Goal: Task Accomplishment & Management: Use online tool/utility

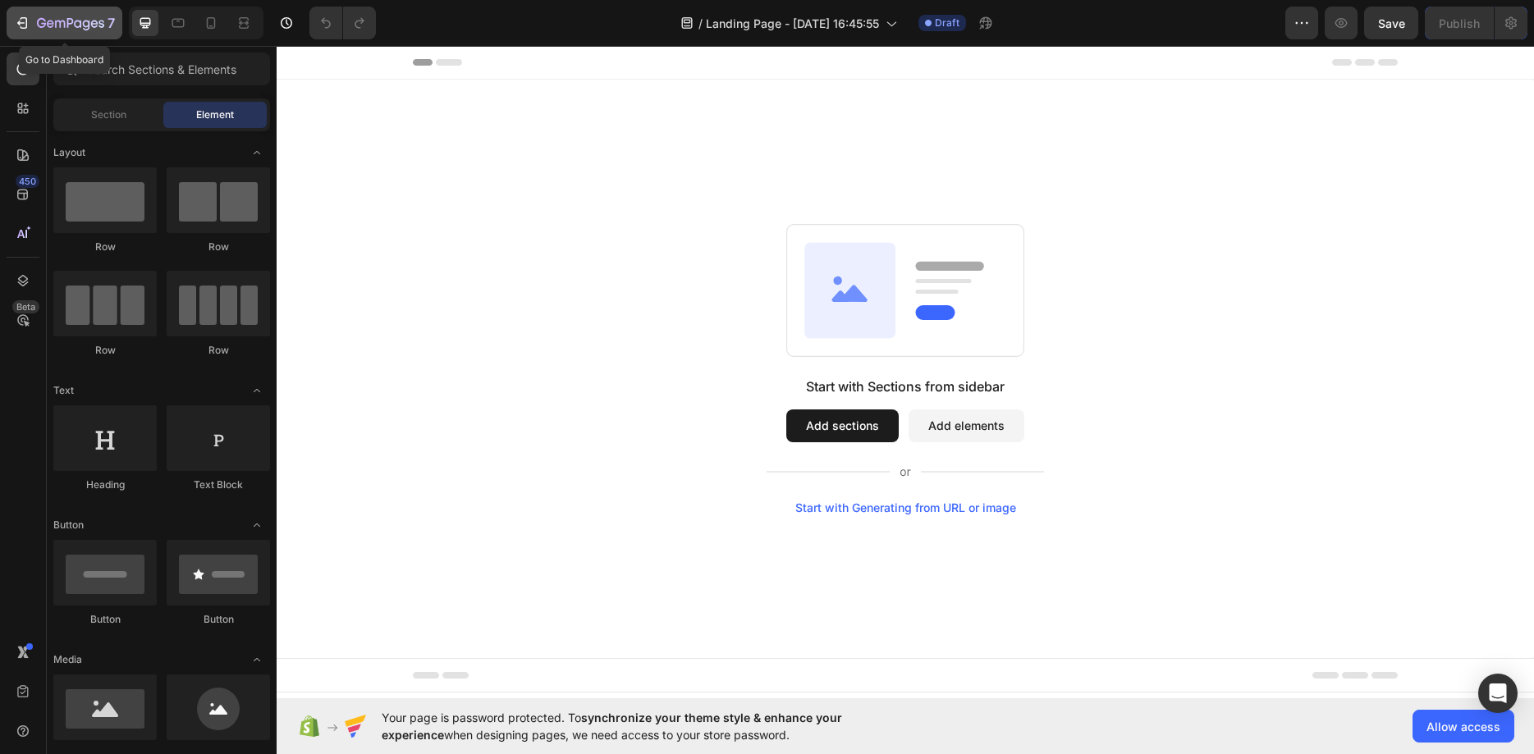
click at [48, 21] on icon "button" at bounding box center [50, 23] width 7 height 7
click at [1462, 723] on span "Allow access" at bounding box center [1464, 726] width 74 height 17
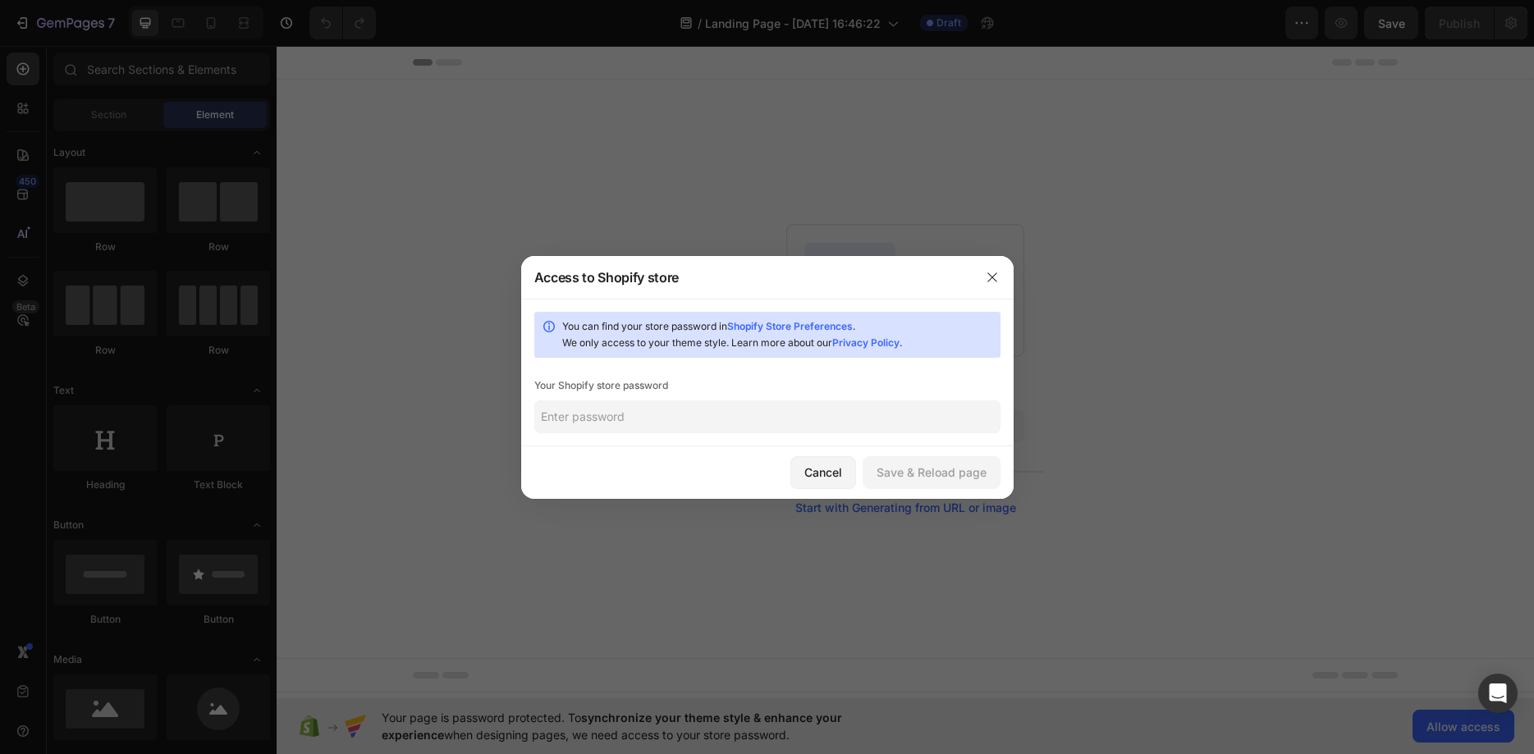
click at [581, 415] on input "text" at bounding box center [767, 417] width 466 height 33
paste input "rofrig"
type input "rofrig"
click at [947, 468] on div "Save & Reload page" at bounding box center [932, 472] width 110 height 17
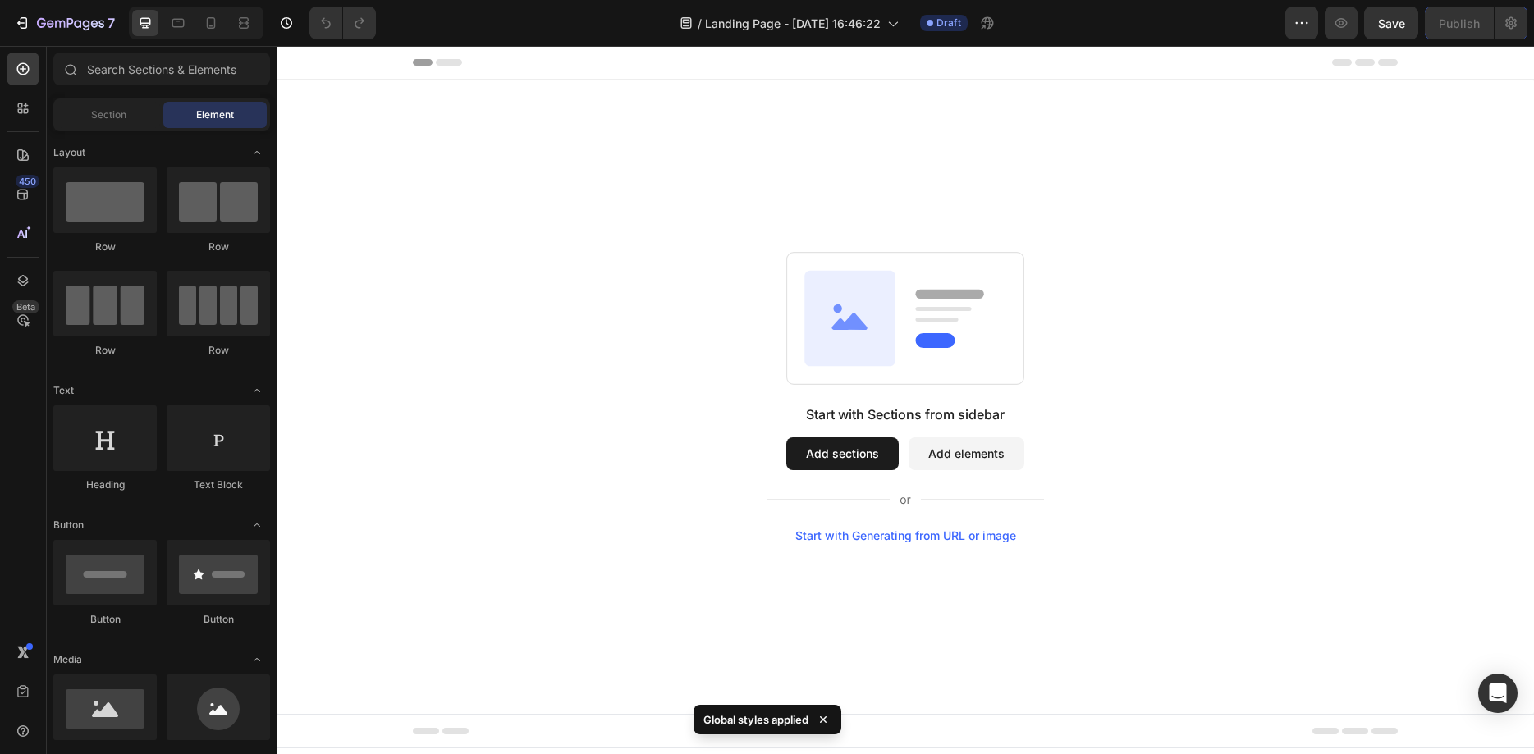
click at [484, 25] on div "/ Landing Page - [DATE] 16:46:22 Draft" at bounding box center [837, 23] width 897 height 33
click at [446, 66] on div "Header" at bounding box center [905, 62] width 985 height 33
click at [1062, 28] on div "/ Landing Page - [DATE] 16:46:22 Draft" at bounding box center [837, 23] width 897 height 33
click at [1299, 21] on icon "button" at bounding box center [1302, 23] width 16 height 16
click at [145, 109] on div "Section" at bounding box center [108, 115] width 103 height 26
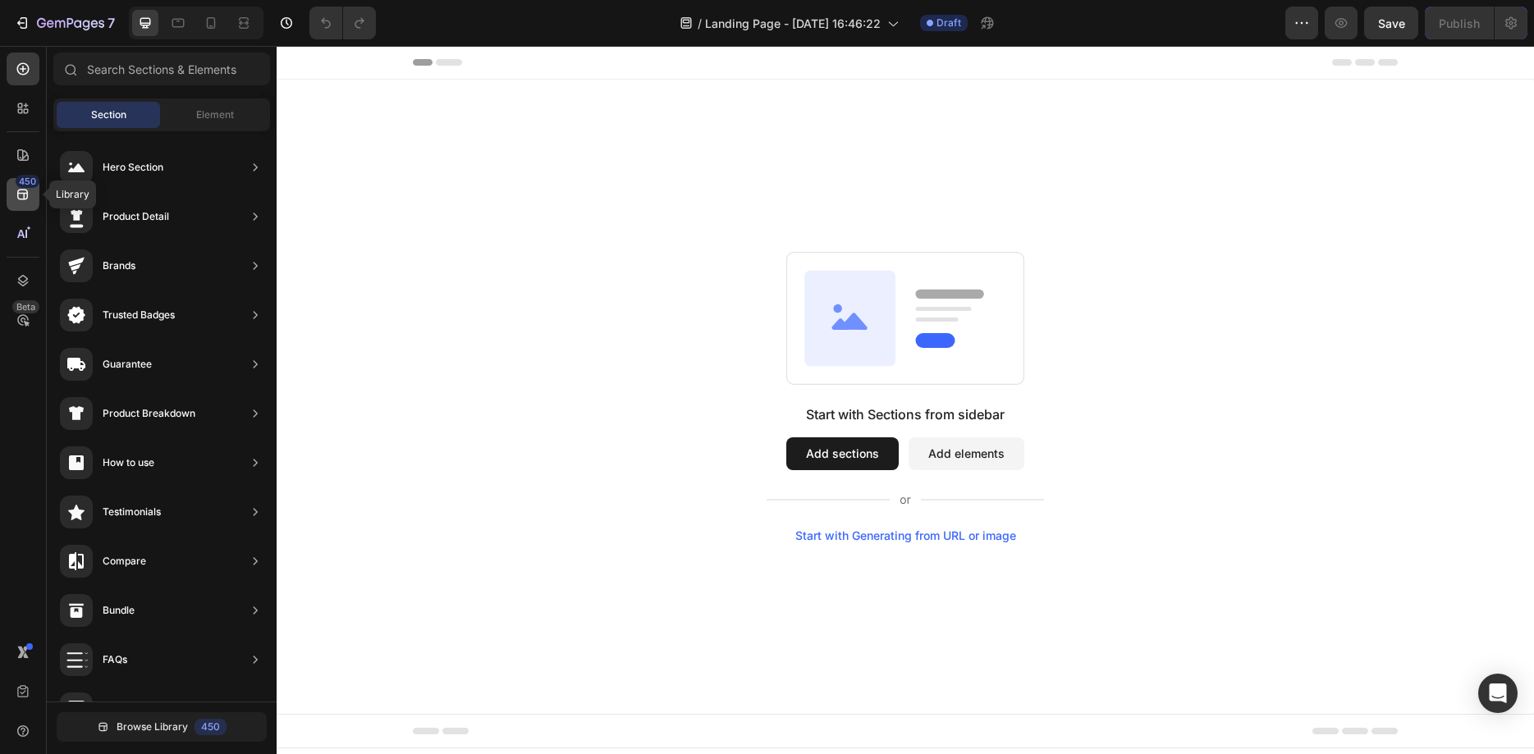
click at [21, 182] on div "450" at bounding box center [28, 181] width 24 height 13
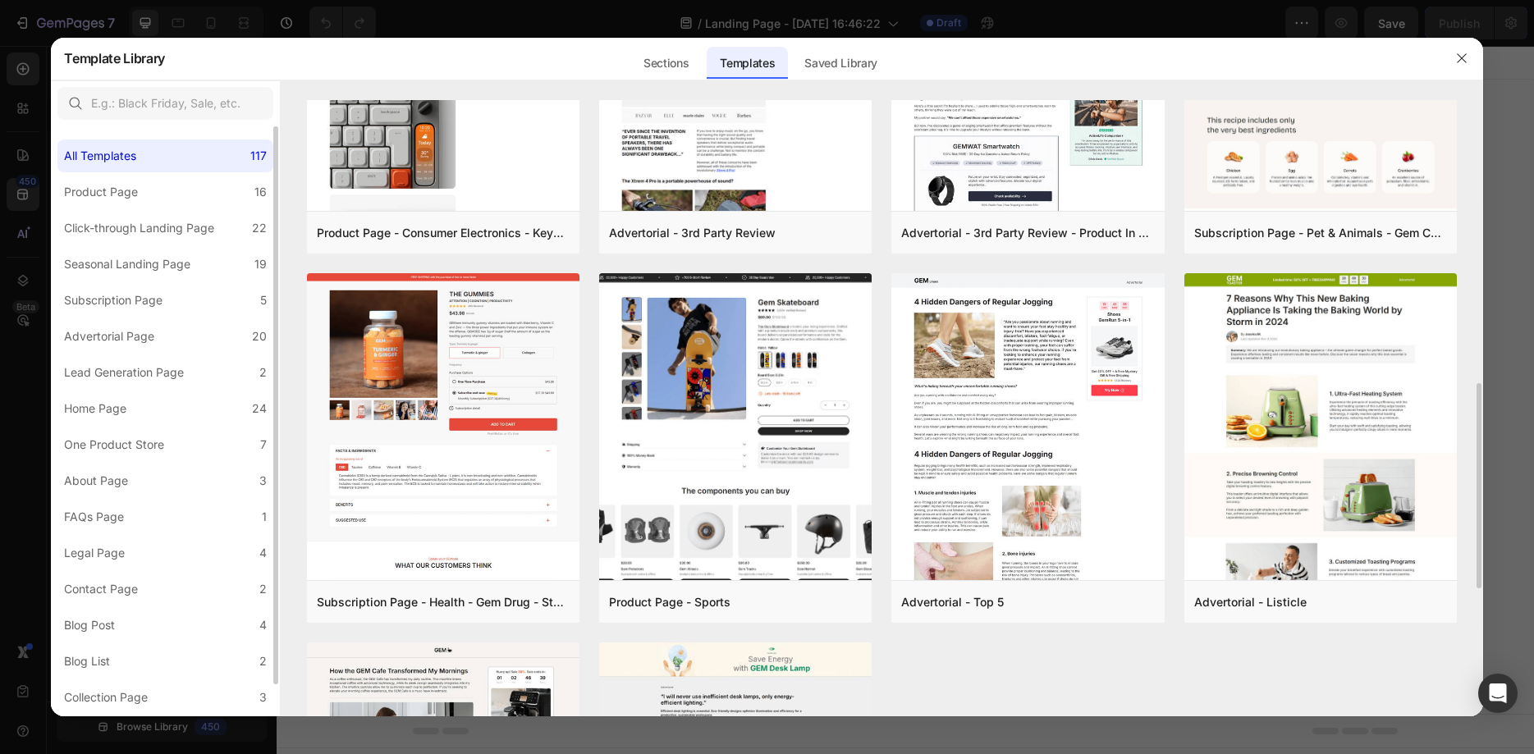
scroll to position [914, 0]
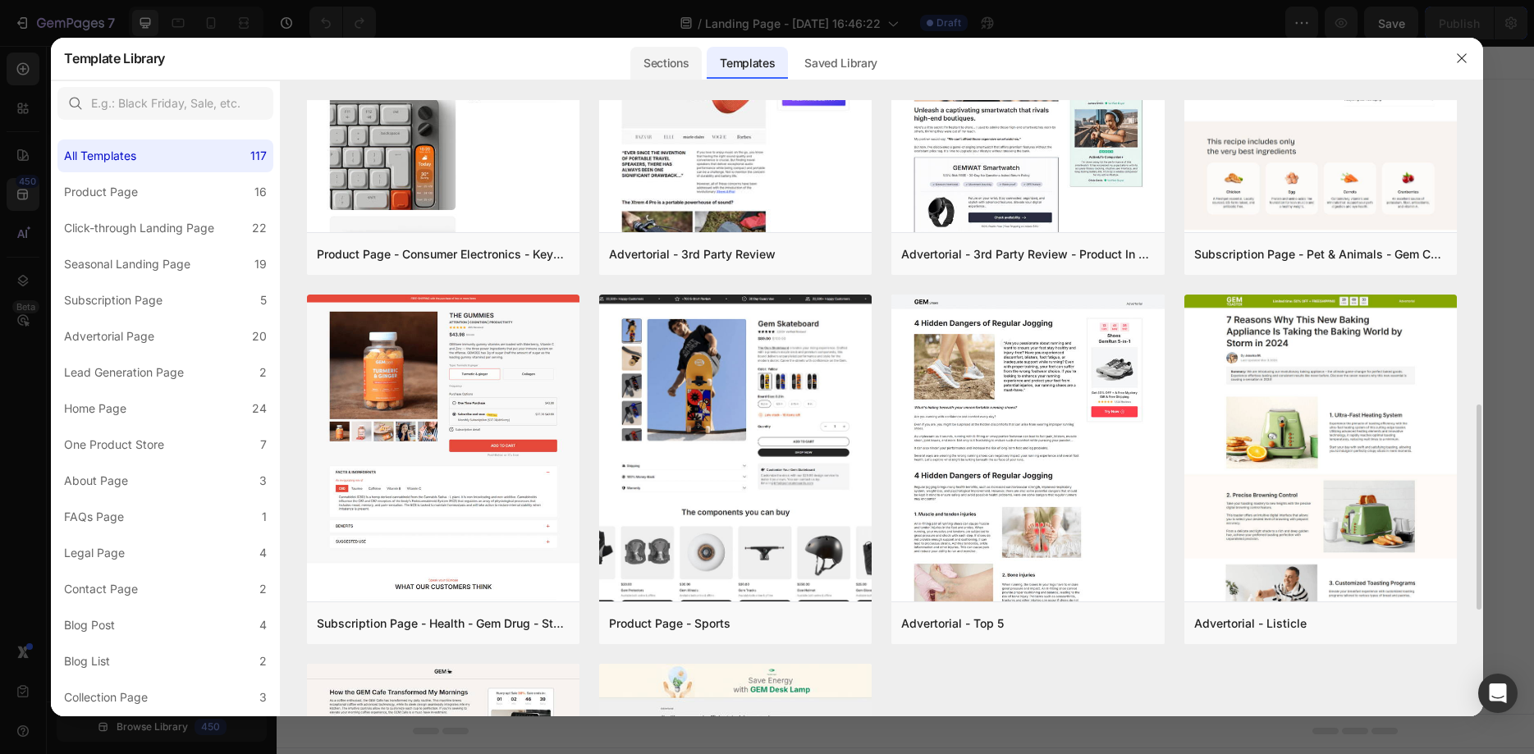
click at [636, 66] on div "Sections" at bounding box center [666, 63] width 71 height 33
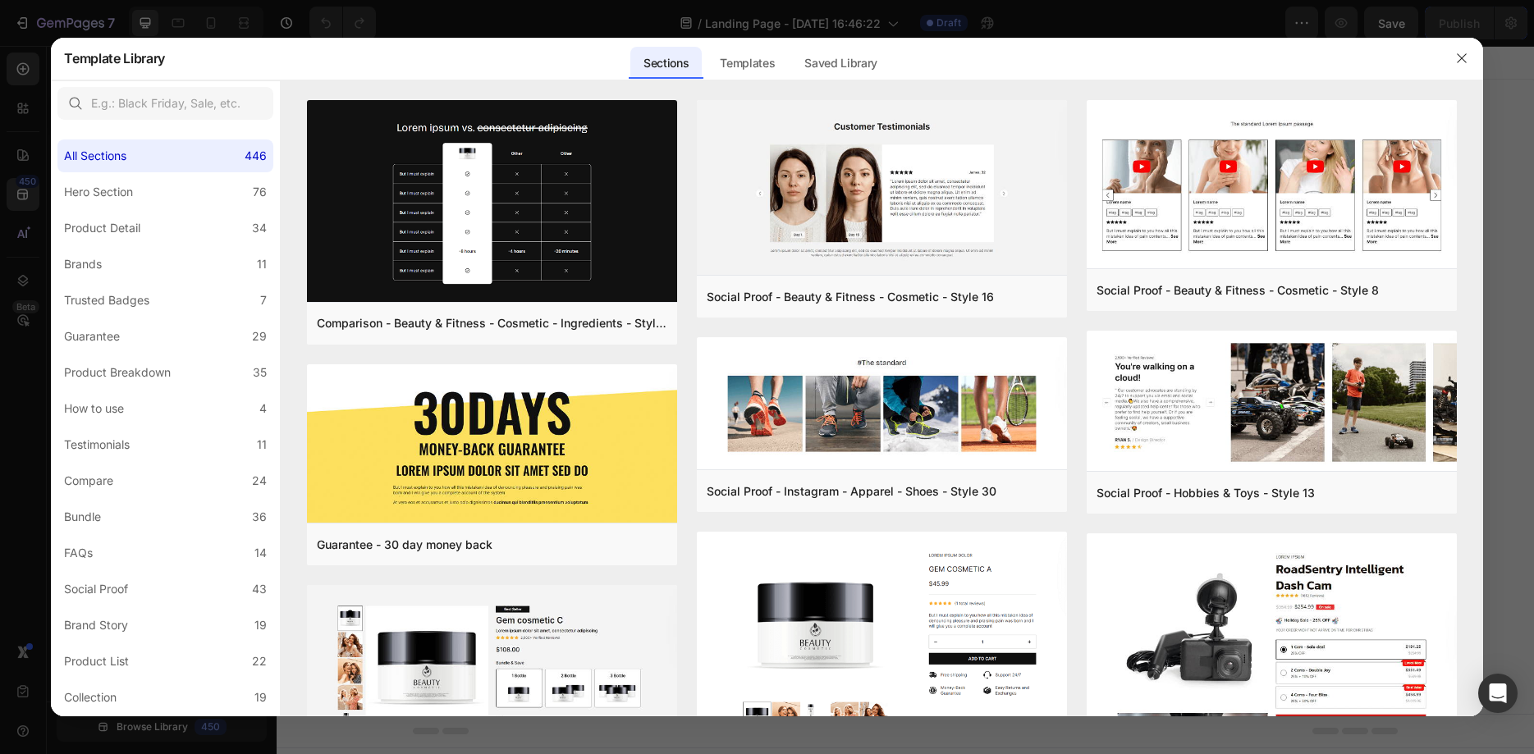
click at [456, 67] on div "Sections Templates Existing pages Saved Library Templates Saved Library" at bounding box center [760, 58] width 1190 height 43
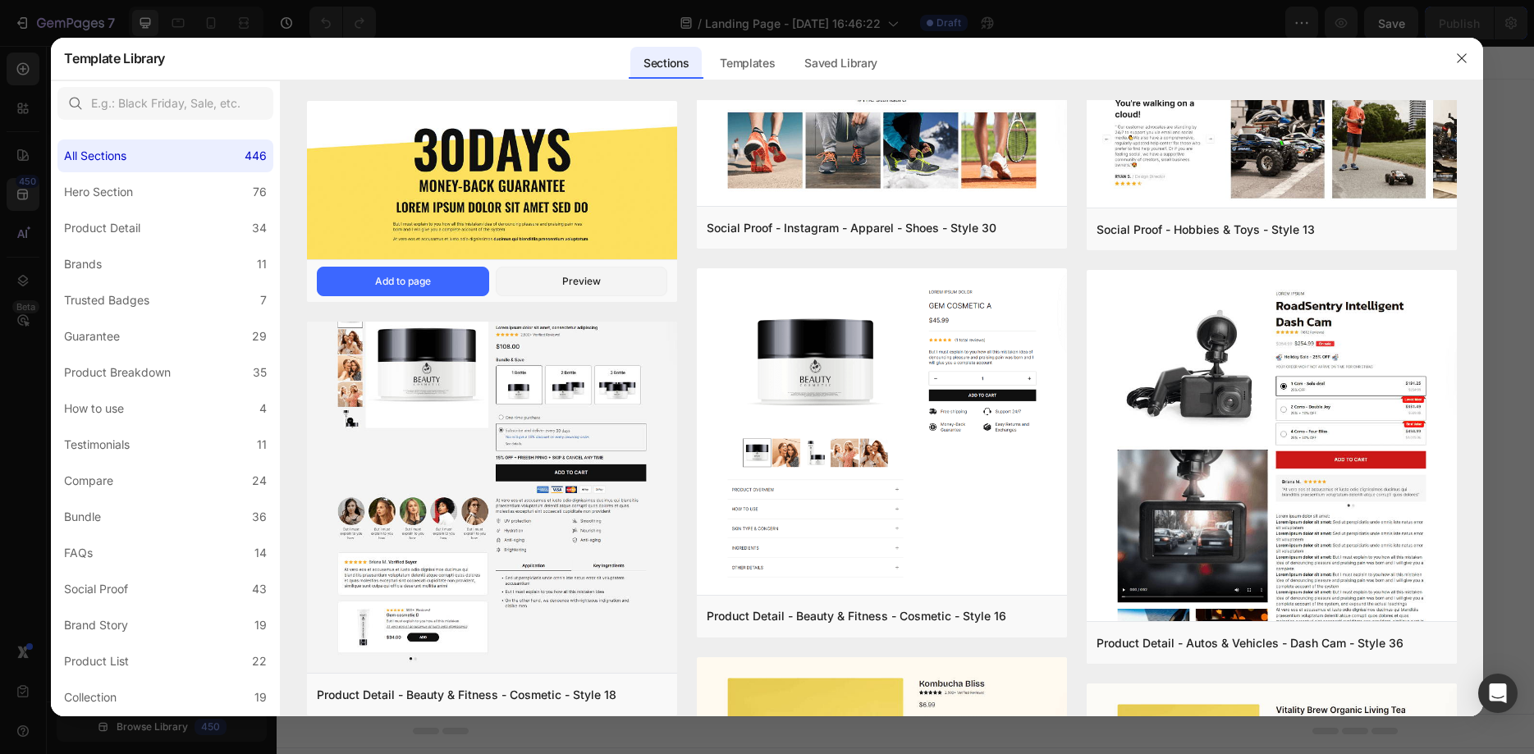
scroll to position [0, 0]
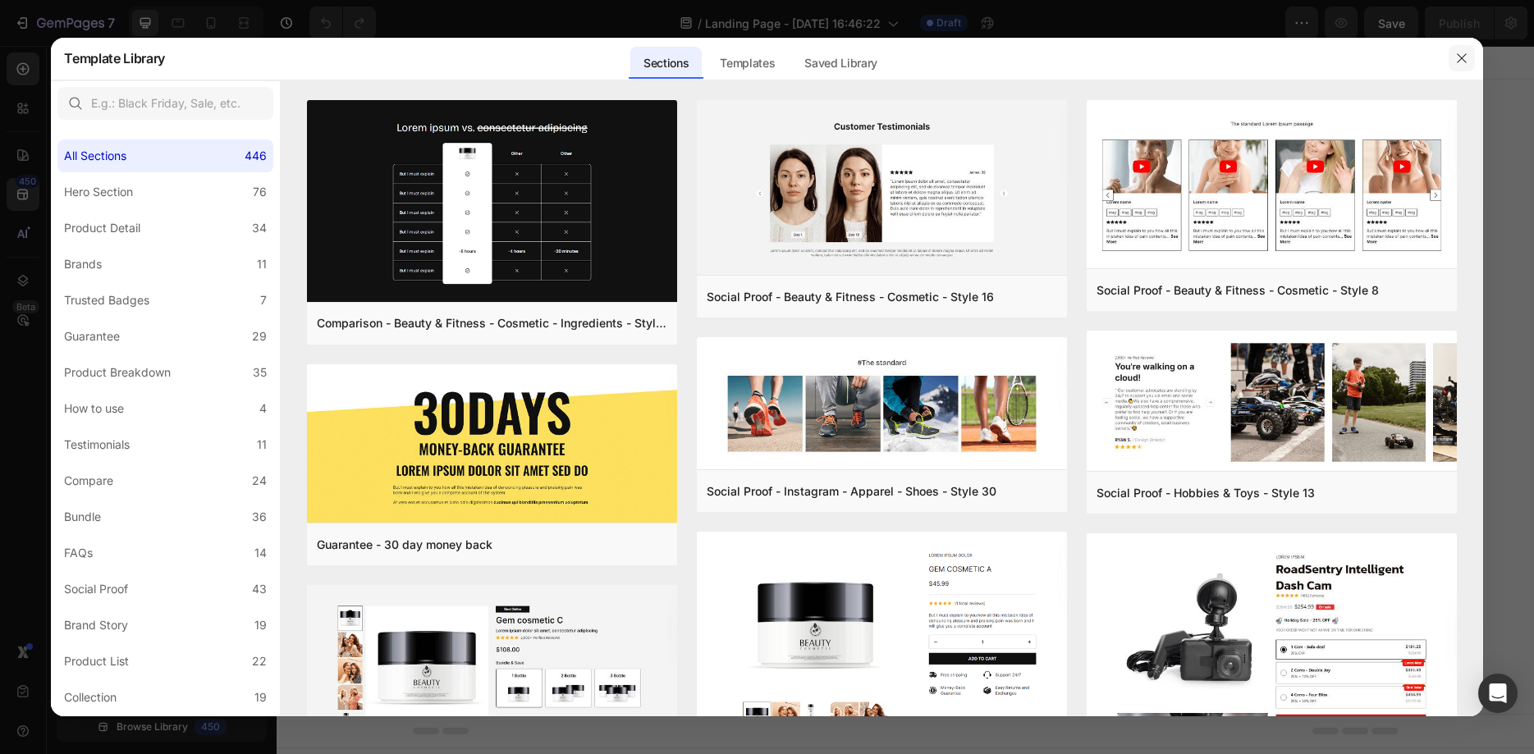
click at [1465, 57] on icon "button" at bounding box center [1462, 58] width 13 height 13
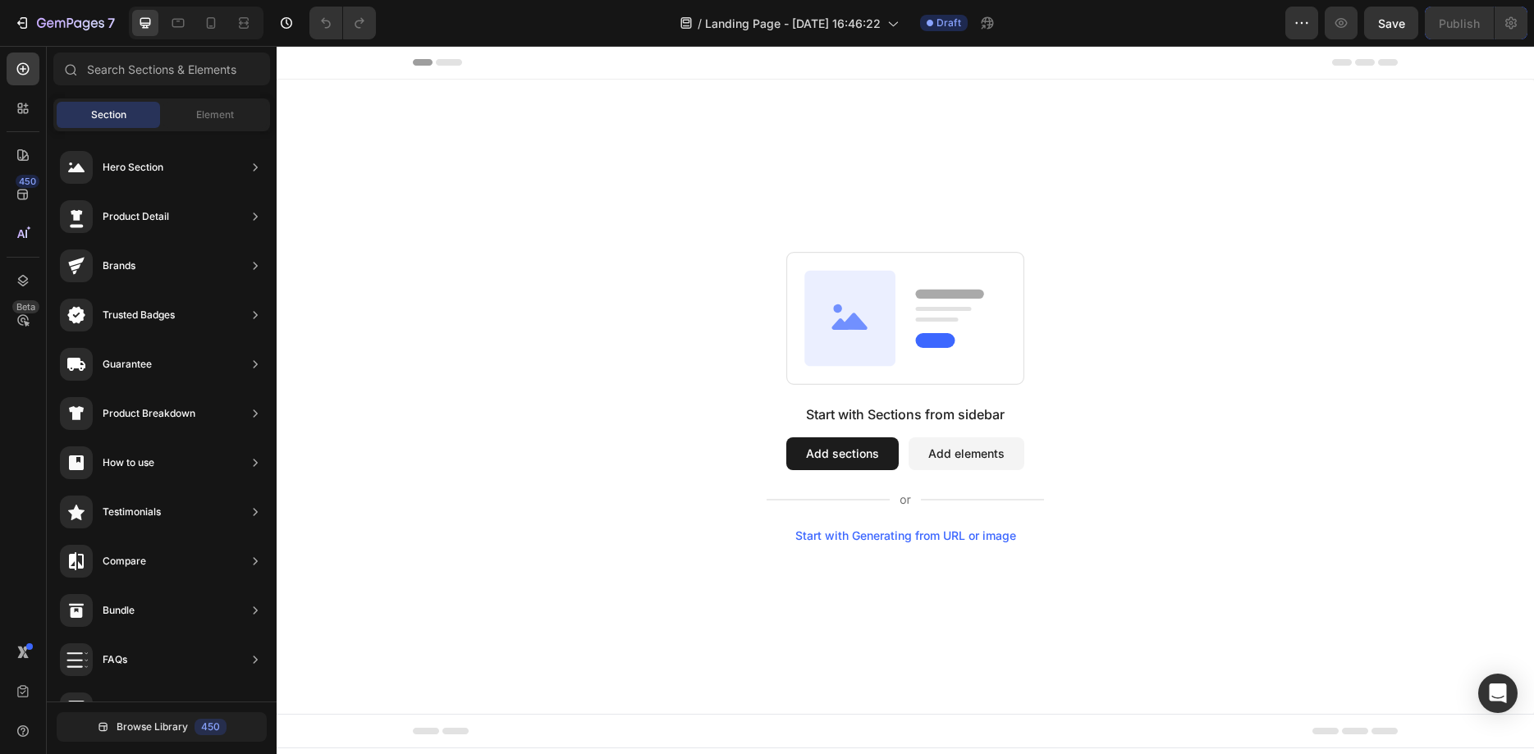
click at [987, 461] on button "Add elements" at bounding box center [967, 454] width 116 height 33
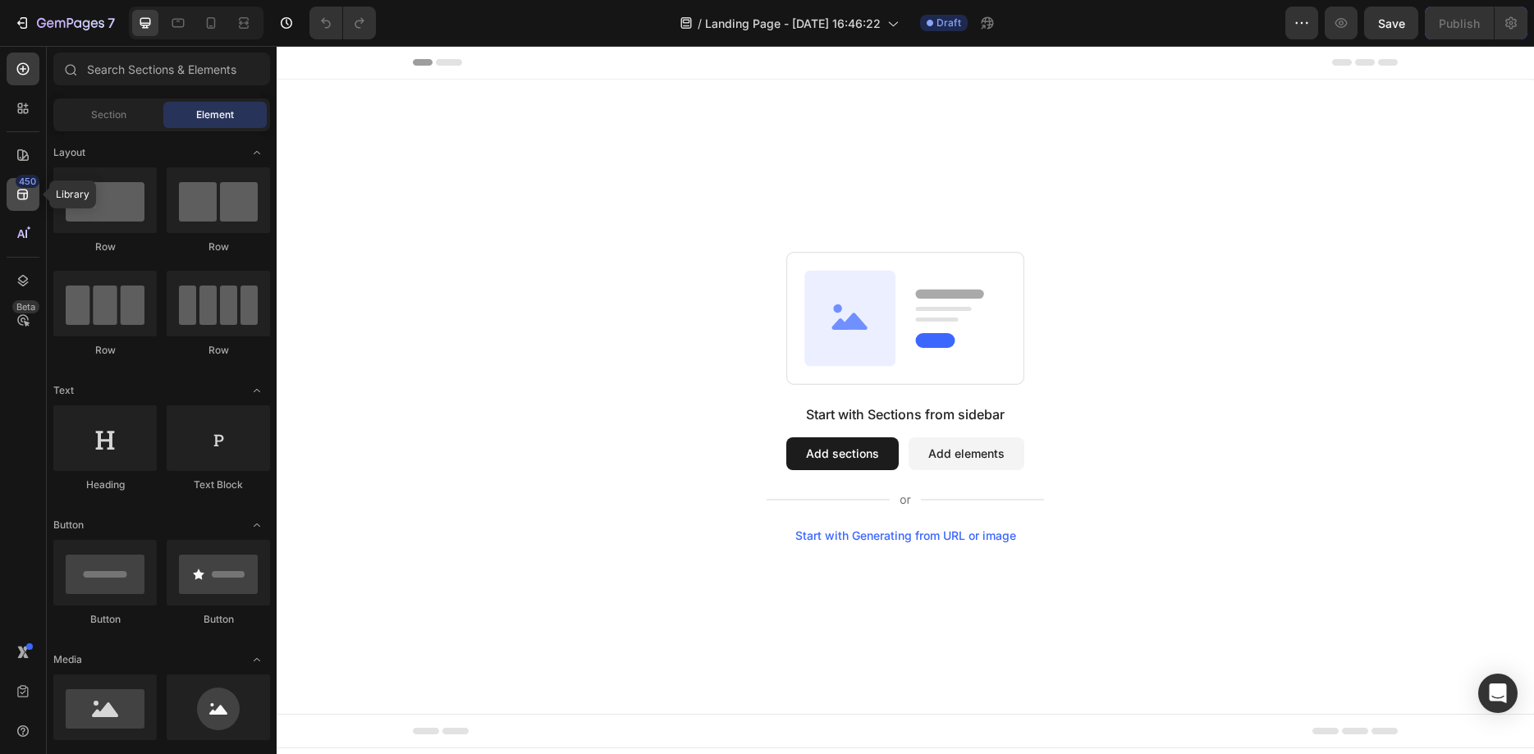
click at [18, 199] on icon at bounding box center [23, 194] width 16 height 16
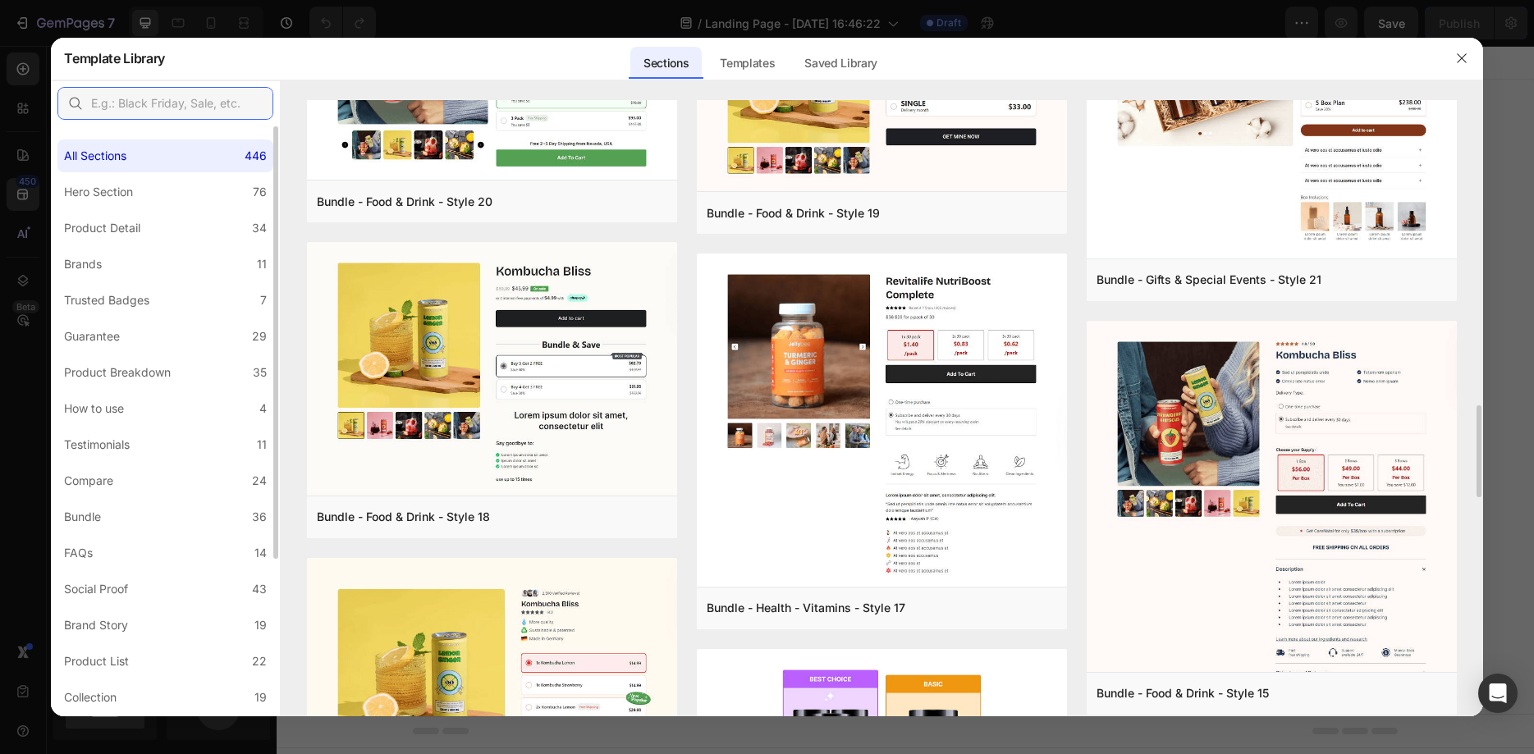
click at [173, 98] on input "text" at bounding box center [165, 103] width 216 height 33
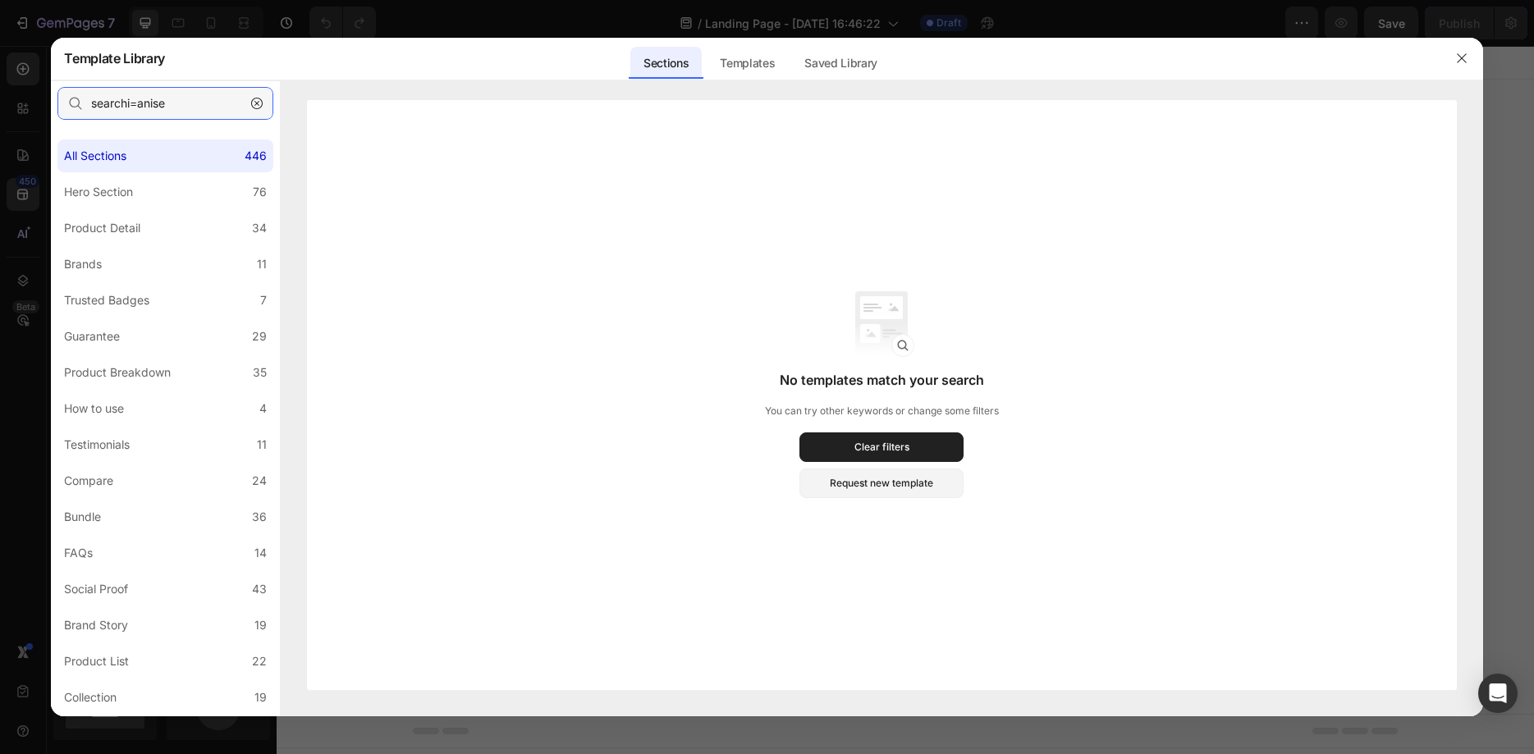
type input "searchi=anise"
click at [749, 75] on div "Templates" at bounding box center [747, 63] width 81 height 33
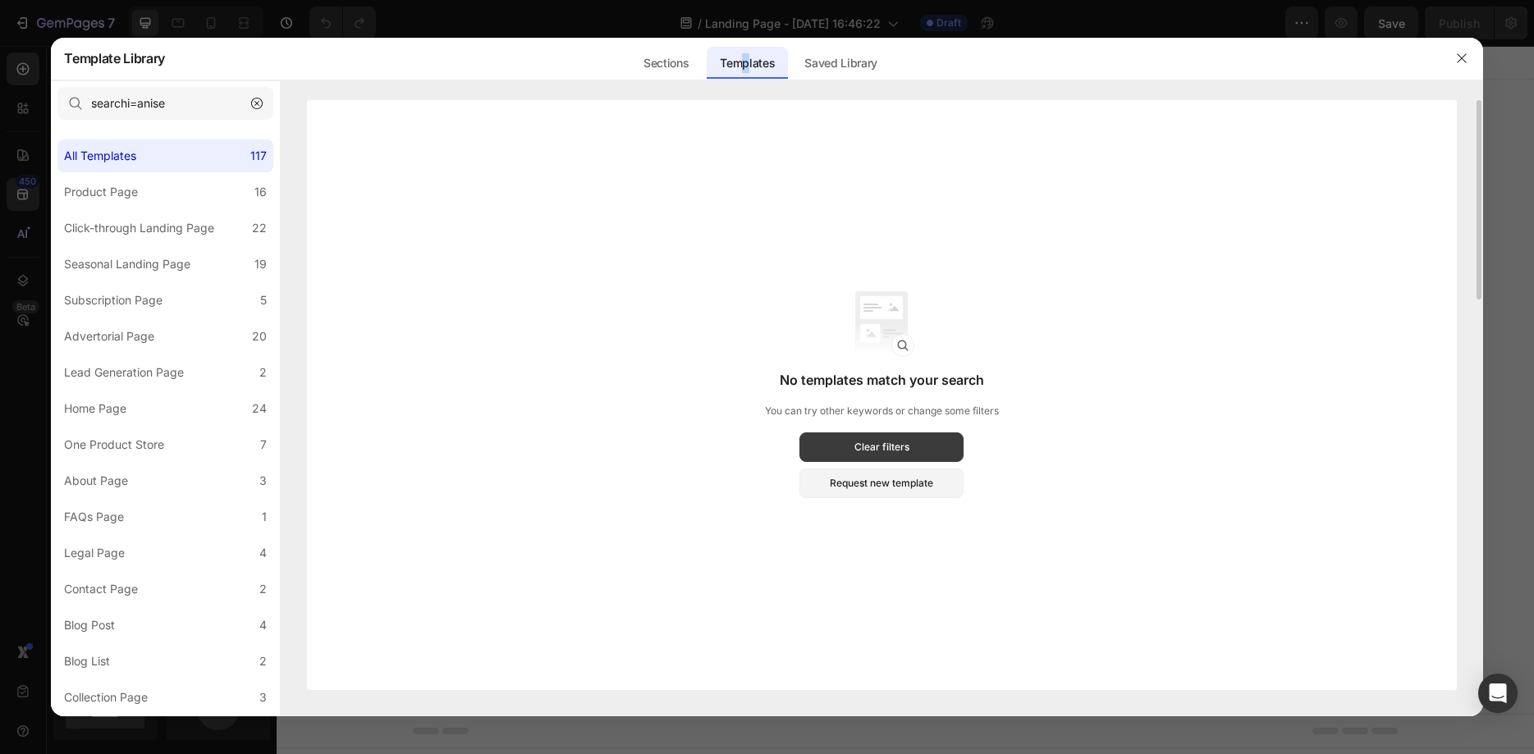
click at [913, 443] on button "Clear filters" at bounding box center [882, 448] width 164 height 30
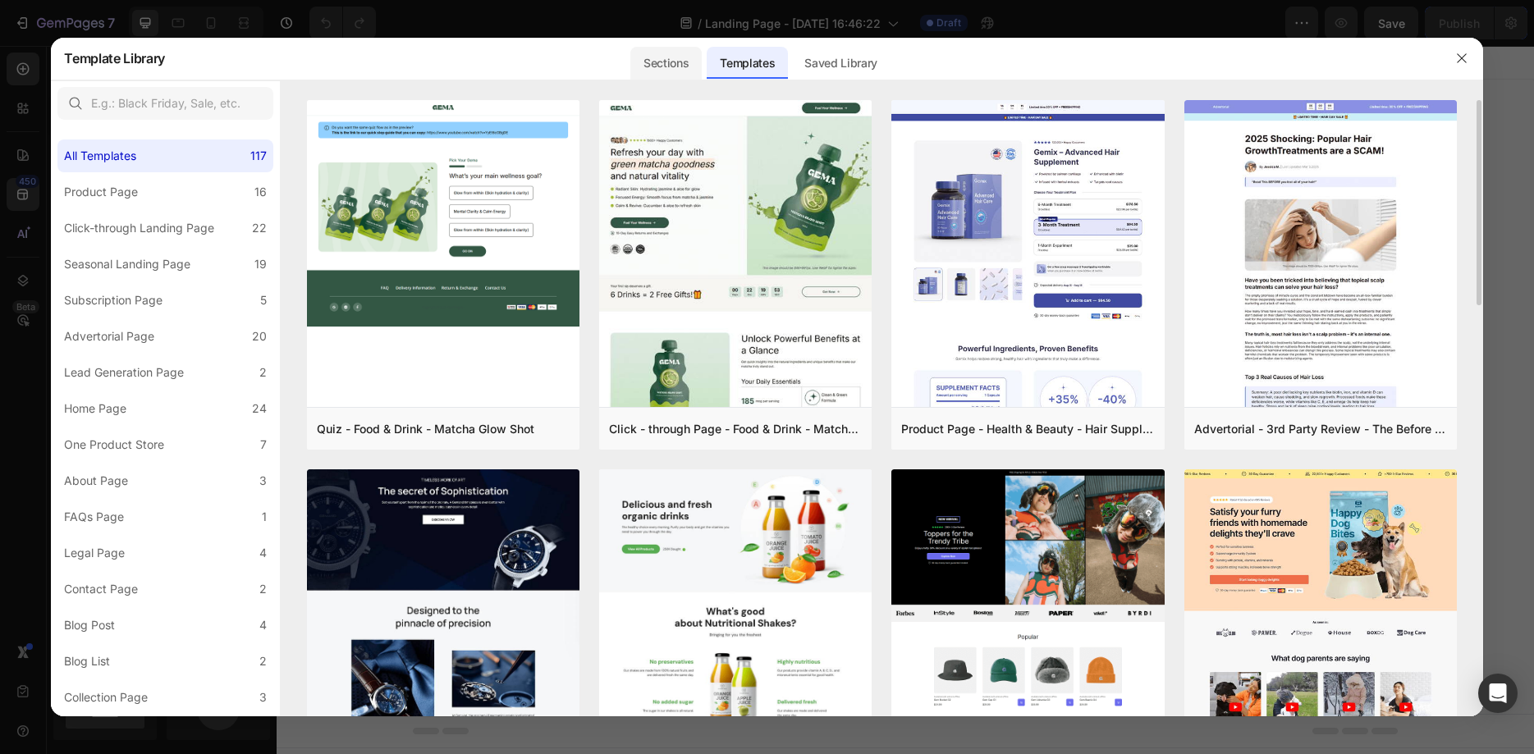
click at [671, 57] on div "Sections" at bounding box center [666, 63] width 71 height 33
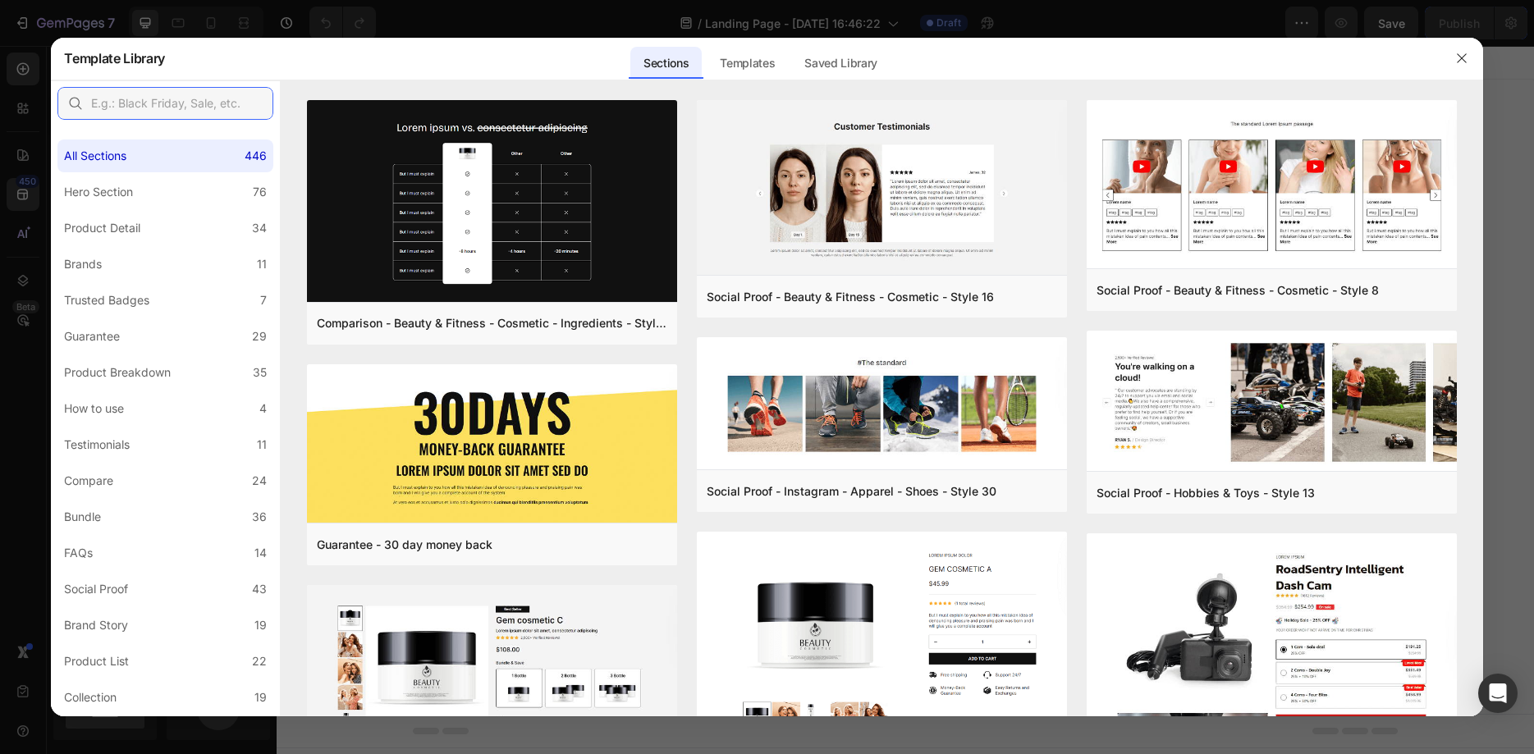
click at [191, 99] on input "text" at bounding box center [165, 103] width 216 height 33
click at [137, 309] on div "Trusted Badges" at bounding box center [106, 301] width 85 height 20
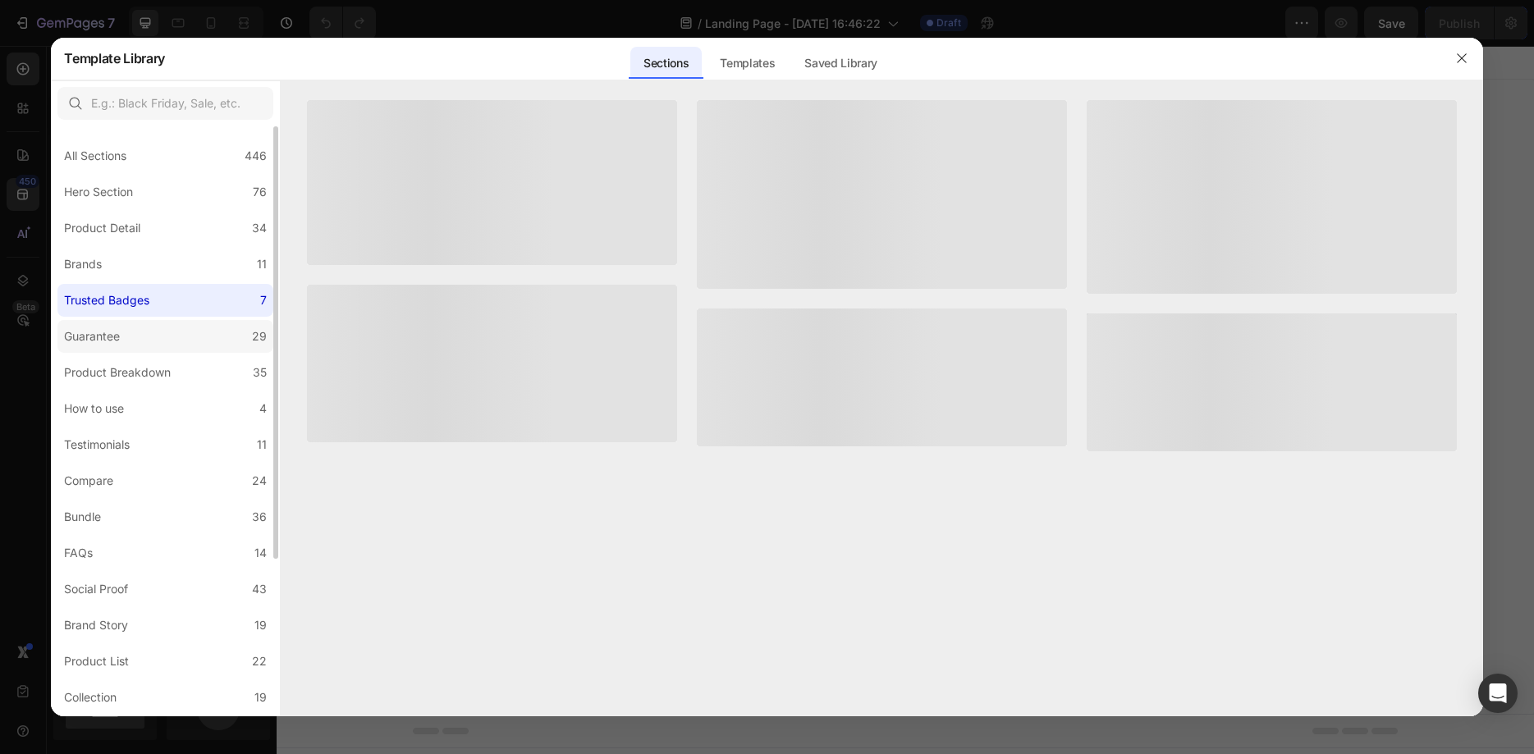
click at [119, 334] on div "Guarantee" at bounding box center [92, 337] width 56 height 20
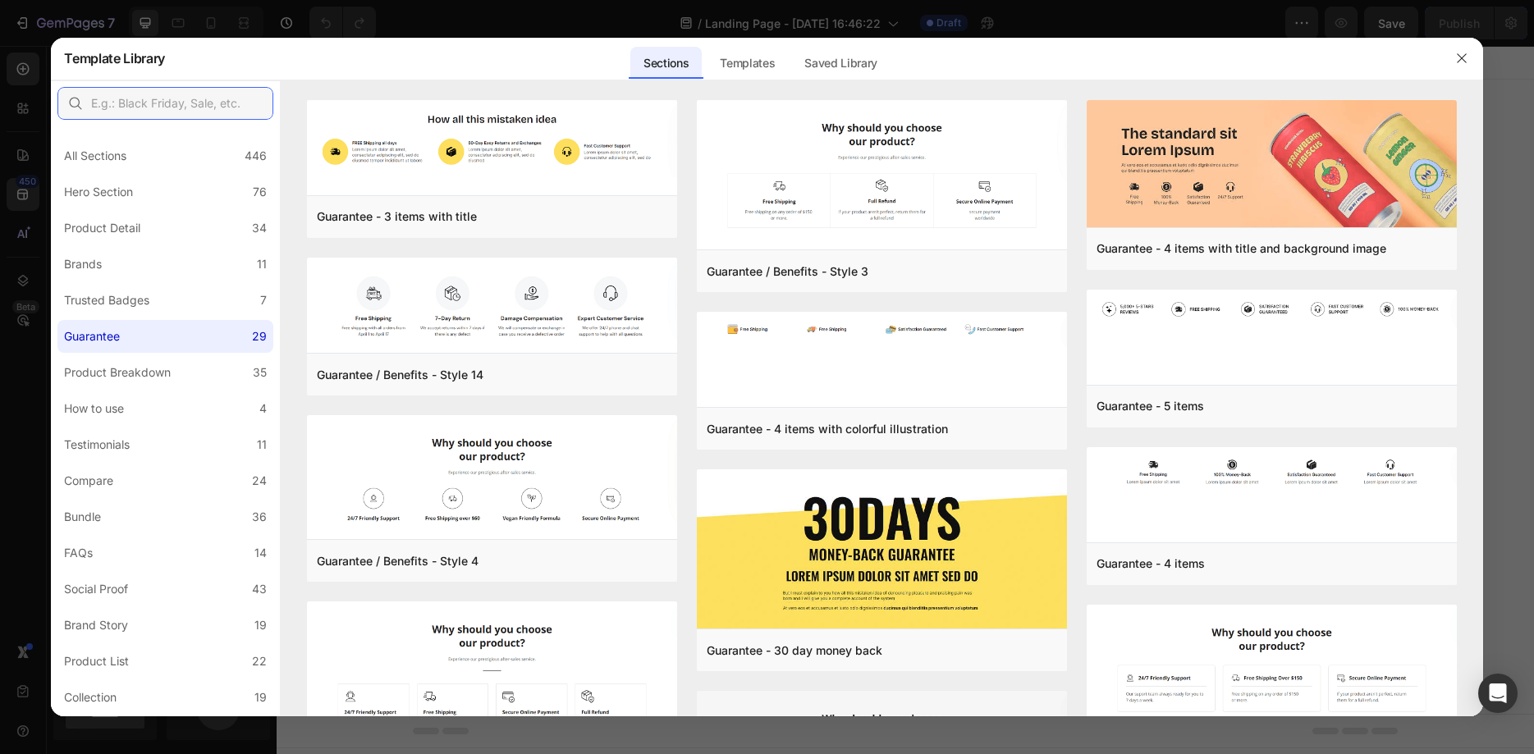
click at [238, 106] on input "text" at bounding box center [165, 103] width 216 height 33
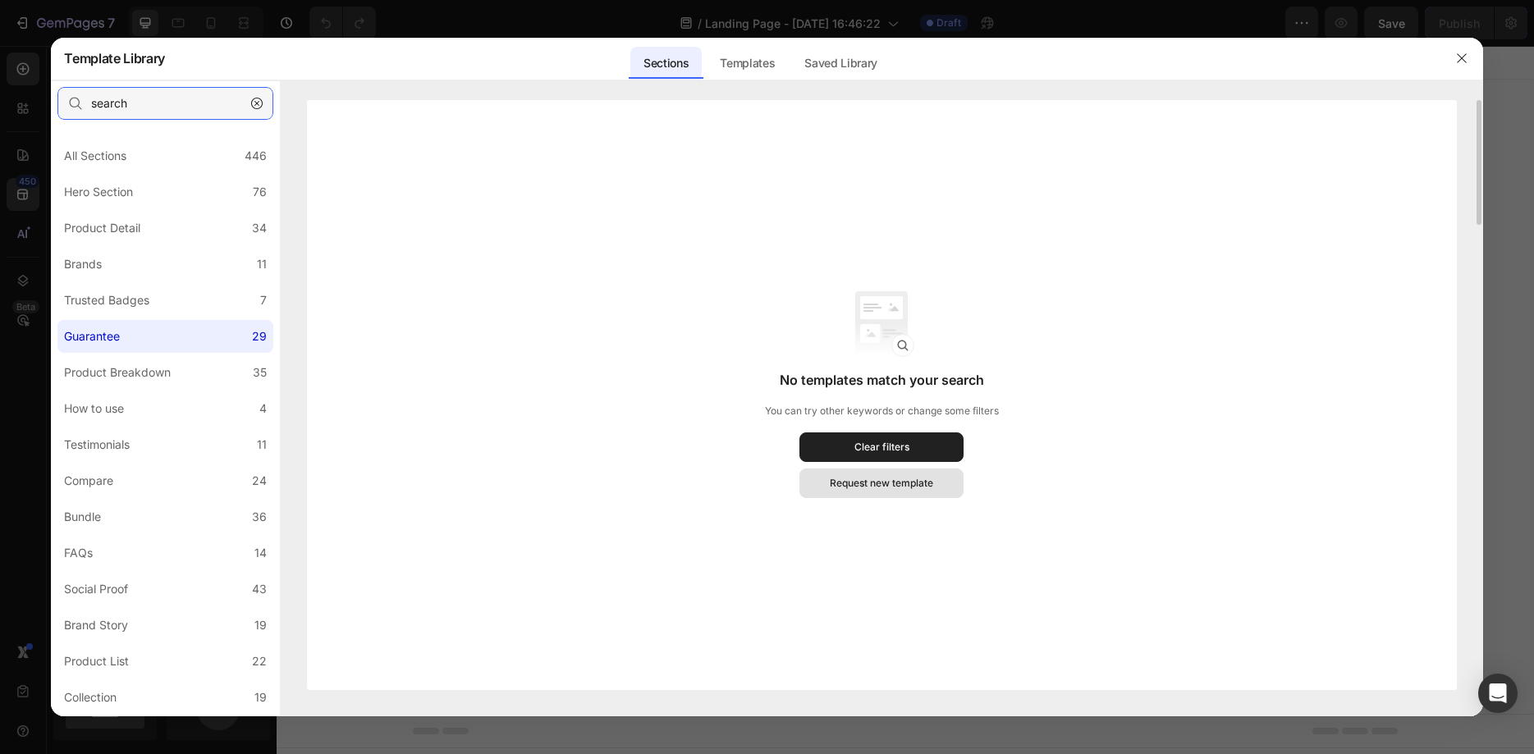
type input "search"
click at [885, 479] on div "Request new template" at bounding box center [881, 483] width 103 height 15
click at [1454, 57] on button "button" at bounding box center [1462, 58] width 26 height 26
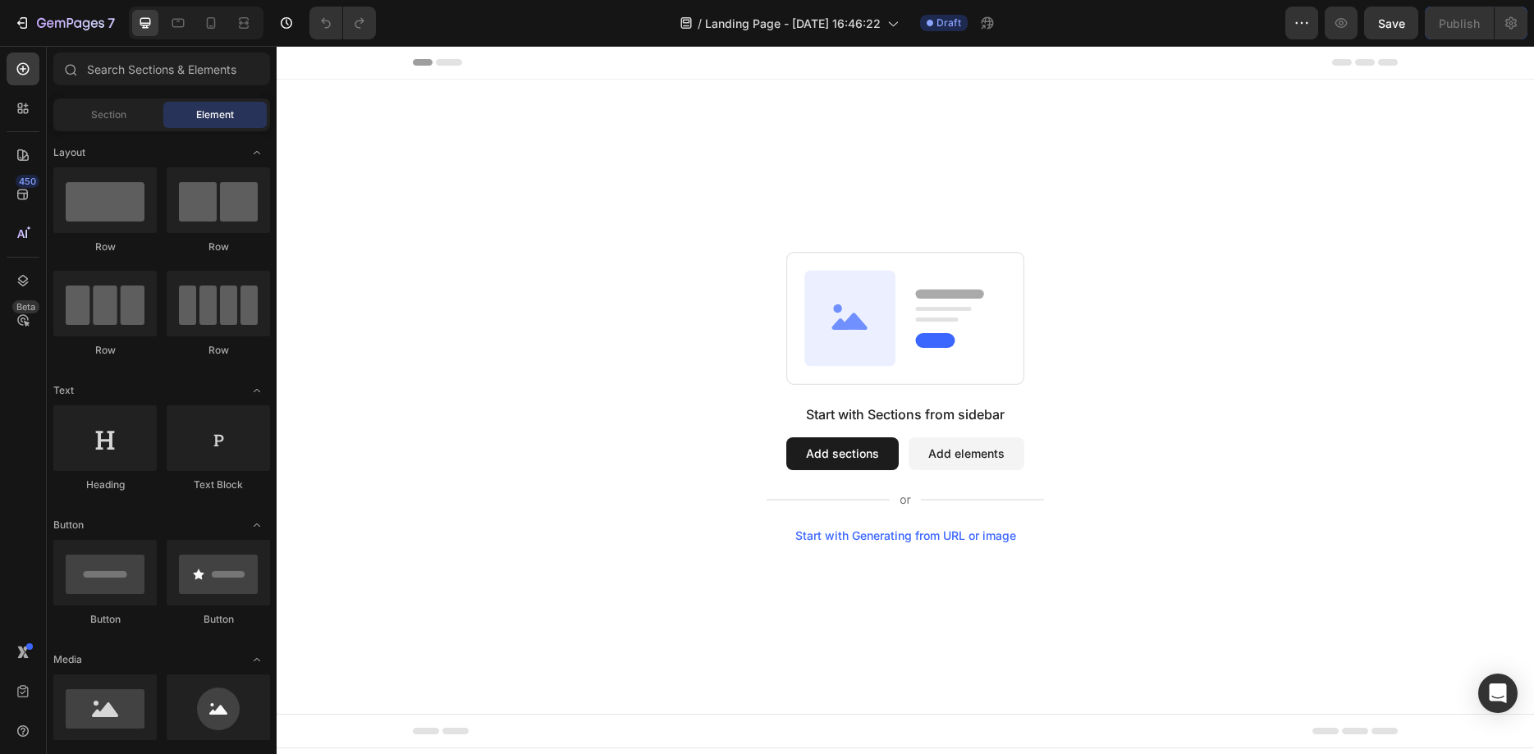
click at [221, 117] on span "Element" at bounding box center [215, 115] width 38 height 15
click at [192, 69] on input "text" at bounding box center [161, 69] width 217 height 33
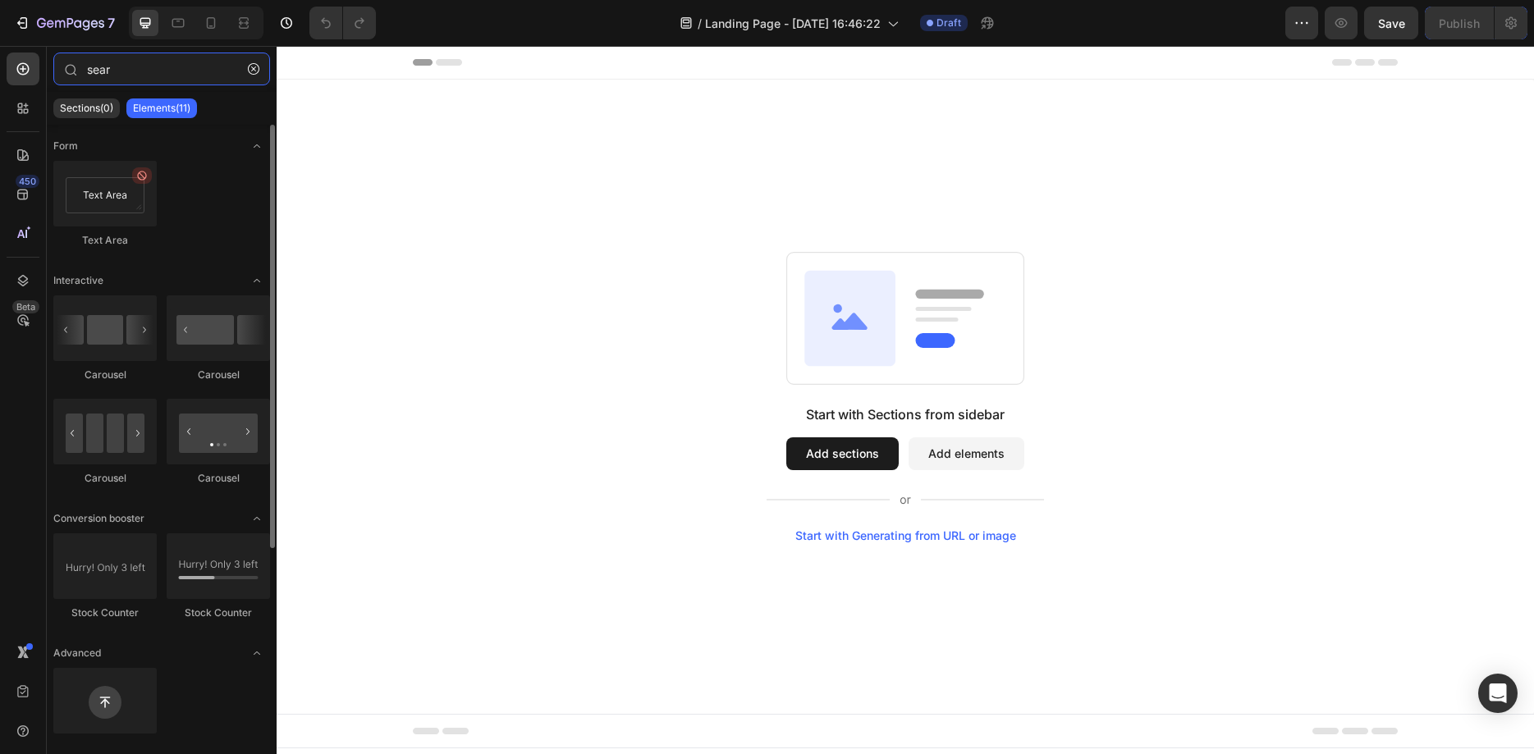
type input "sear"
click at [112, 189] on div at bounding box center [104, 194] width 103 height 66
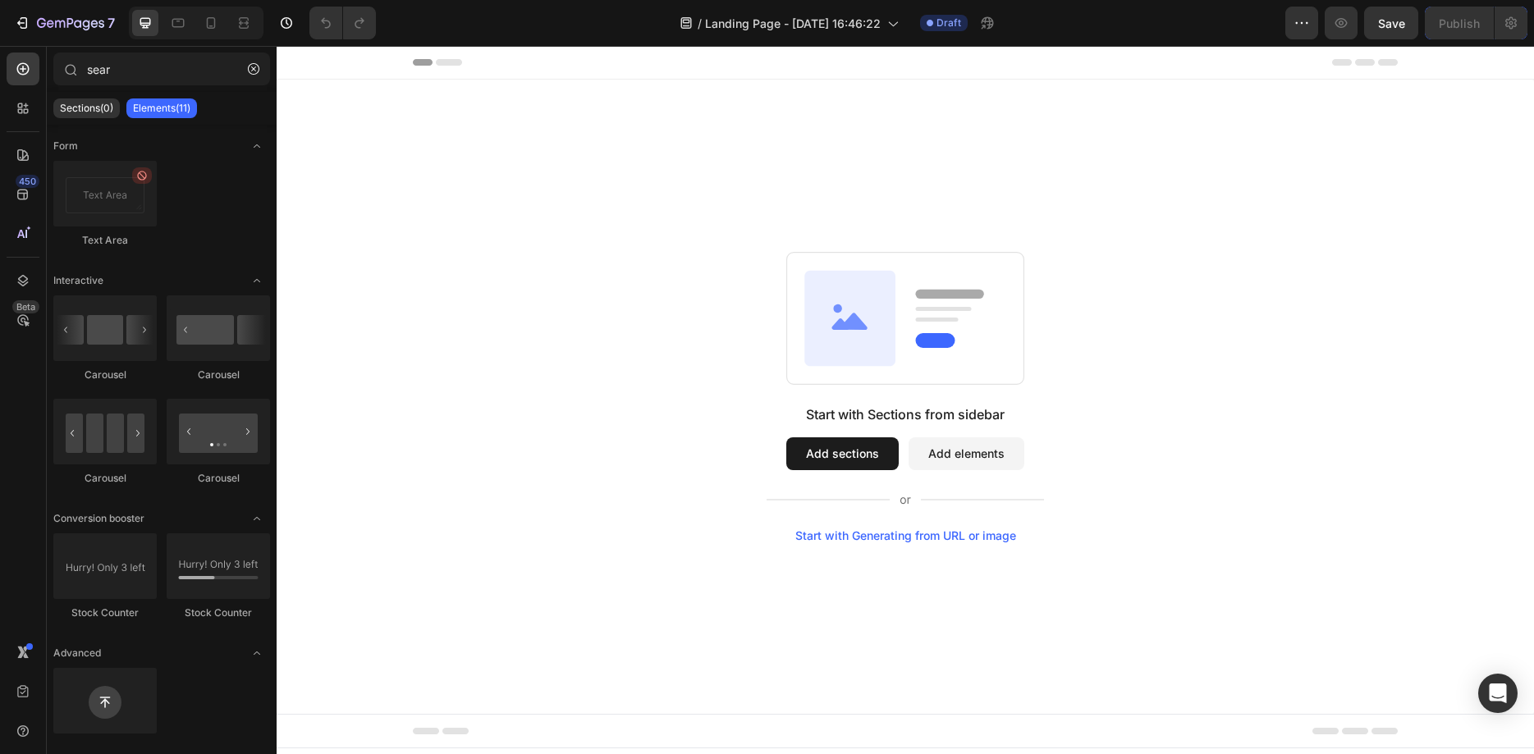
drag, startPoint x: 389, startPoint y: 235, endPoint x: 744, endPoint y: 282, distance: 357.7
click at [965, 456] on button "Add elements" at bounding box center [967, 454] width 116 height 33
click at [874, 536] on div "Start with Generating from URL or image" at bounding box center [906, 536] width 221 height 13
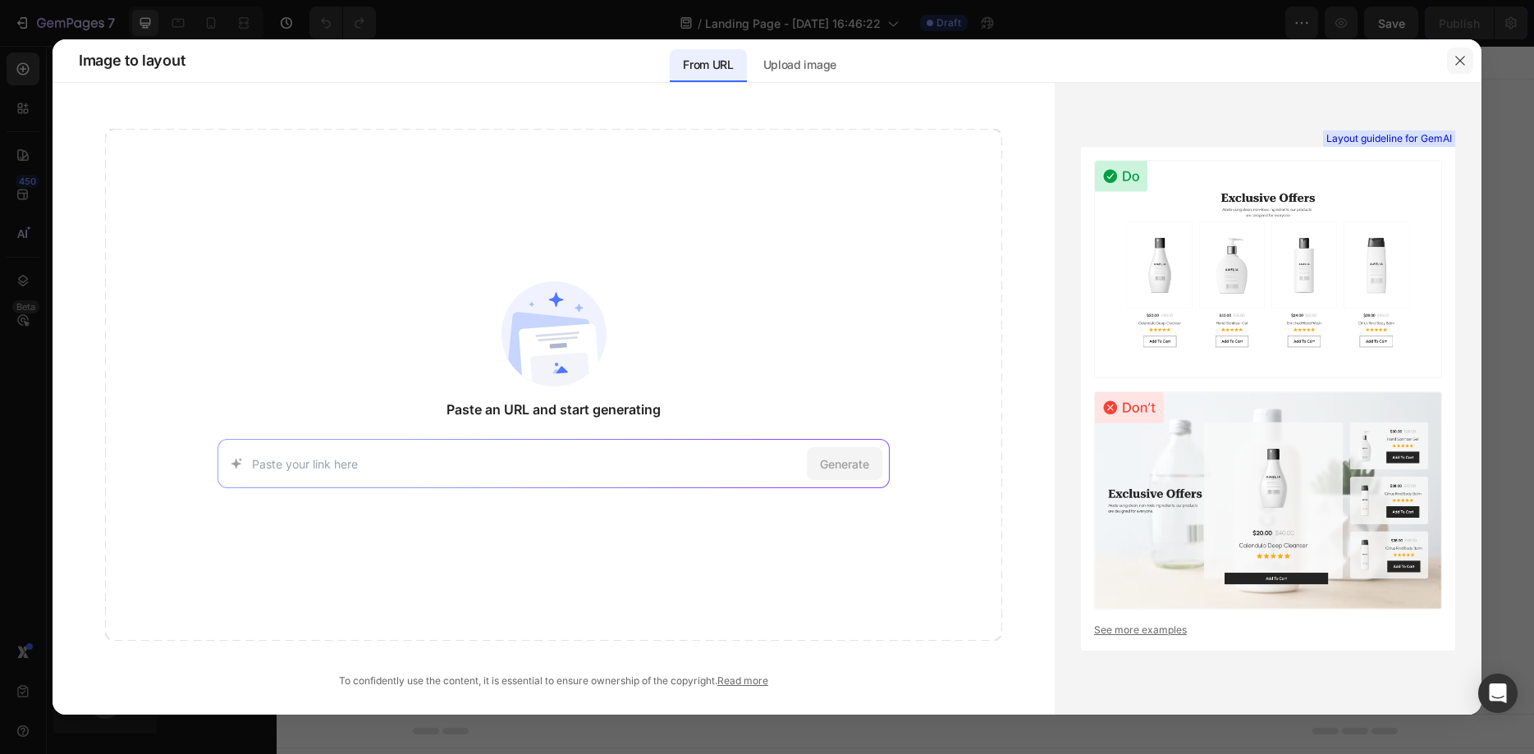
click at [1459, 57] on icon "button" at bounding box center [1460, 60] width 13 height 13
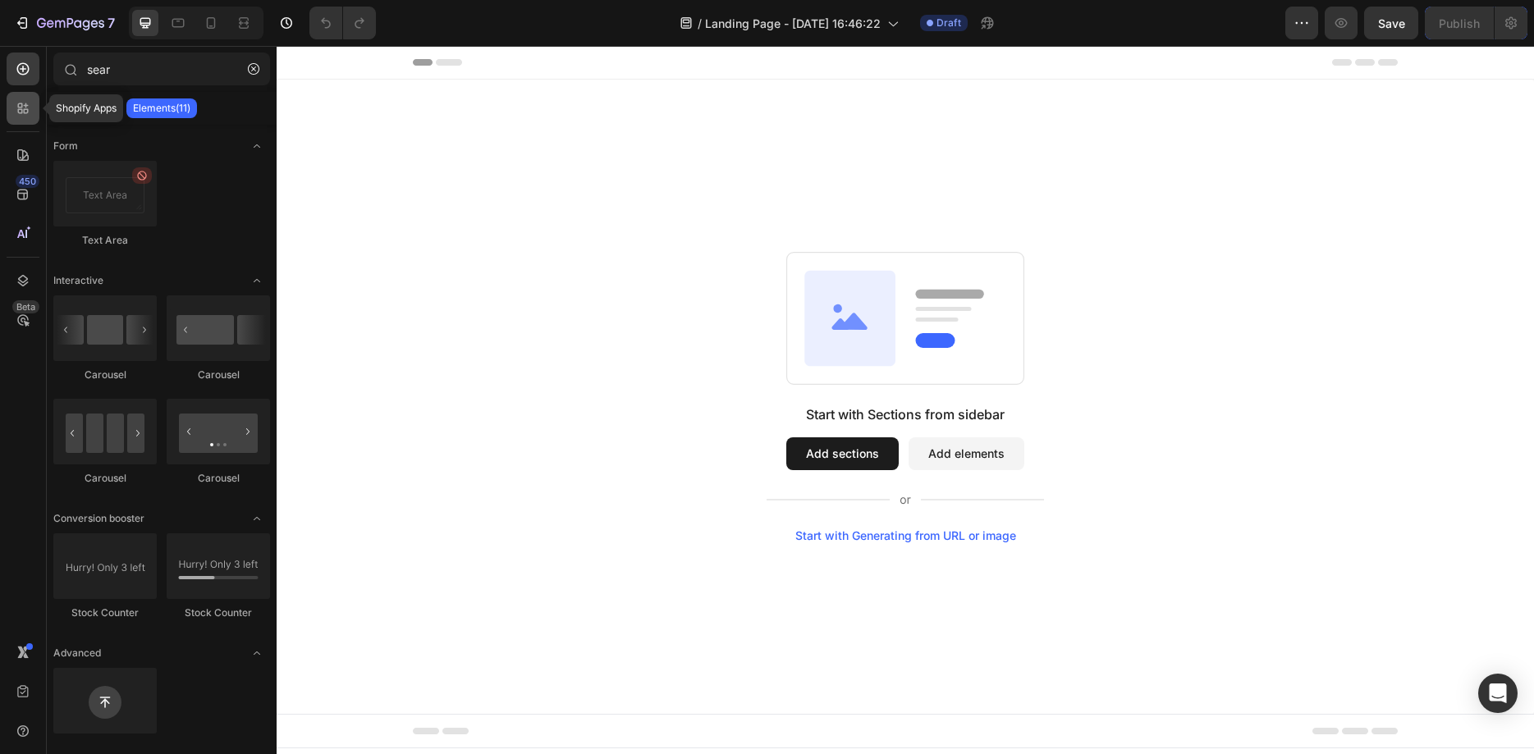
click at [25, 105] on icon at bounding box center [26, 105] width 5 height 5
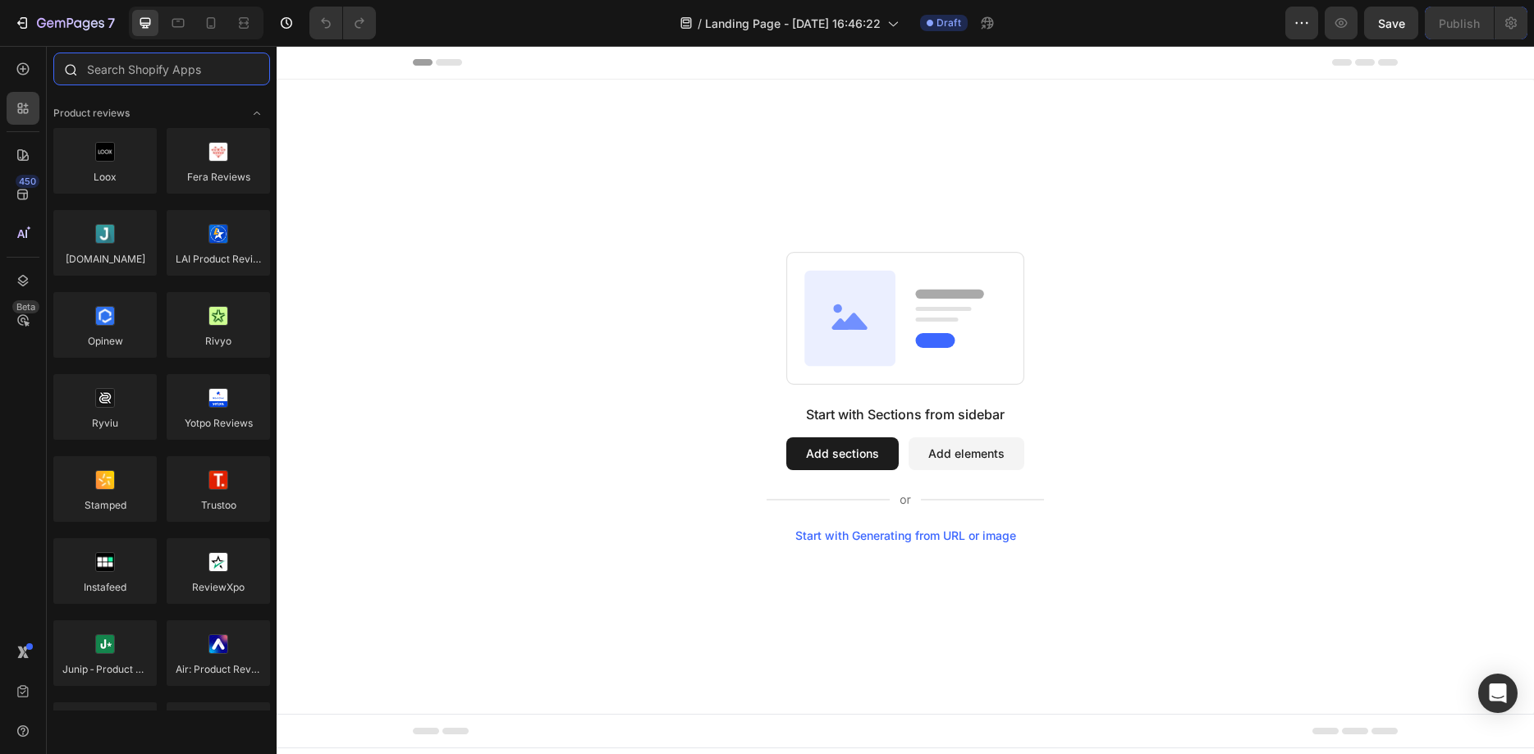
click at [138, 76] on input "text" at bounding box center [161, 69] width 217 height 33
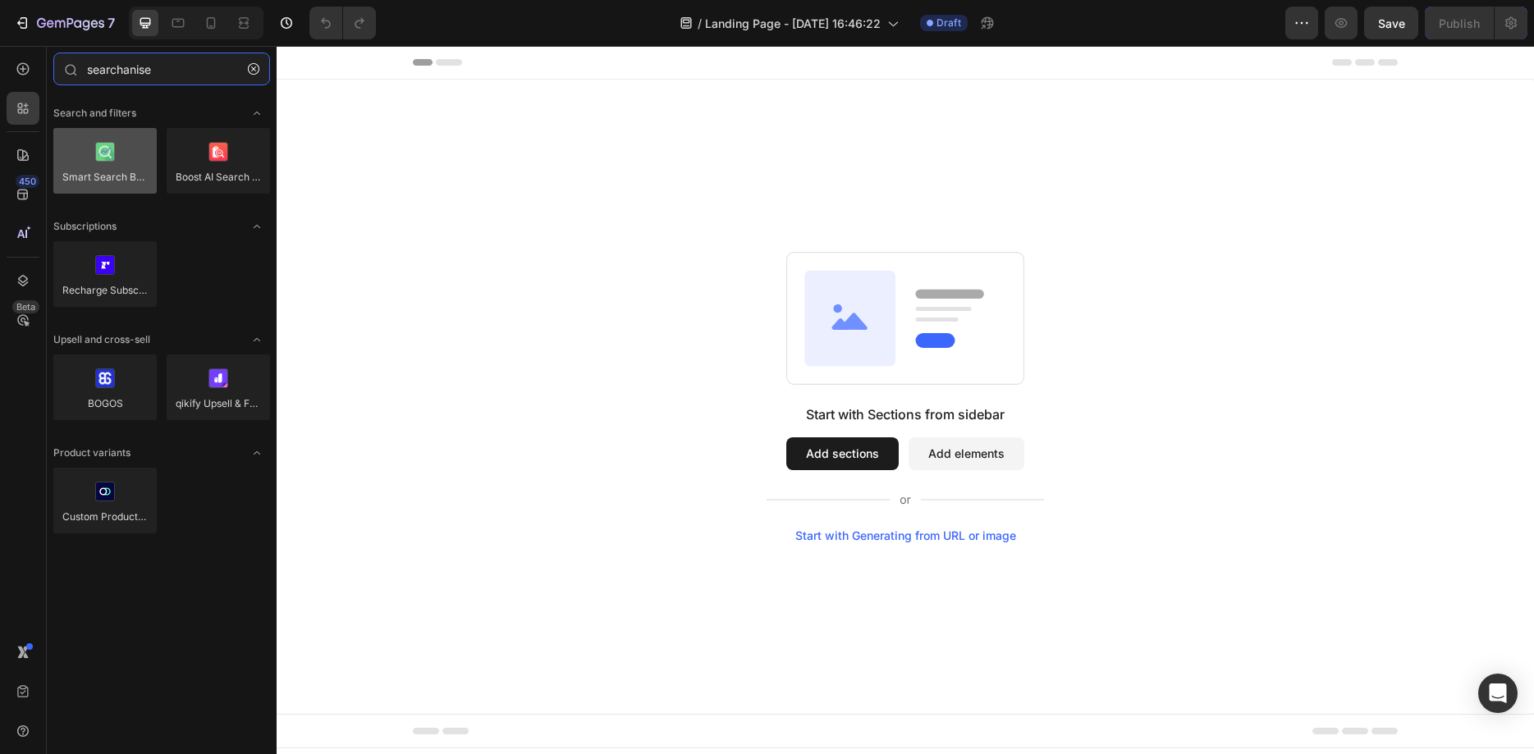
type input "searchanise"
click at [108, 158] on div at bounding box center [104, 161] width 103 height 66
click at [99, 170] on div at bounding box center [104, 161] width 103 height 66
click at [123, 140] on div at bounding box center [104, 161] width 103 height 66
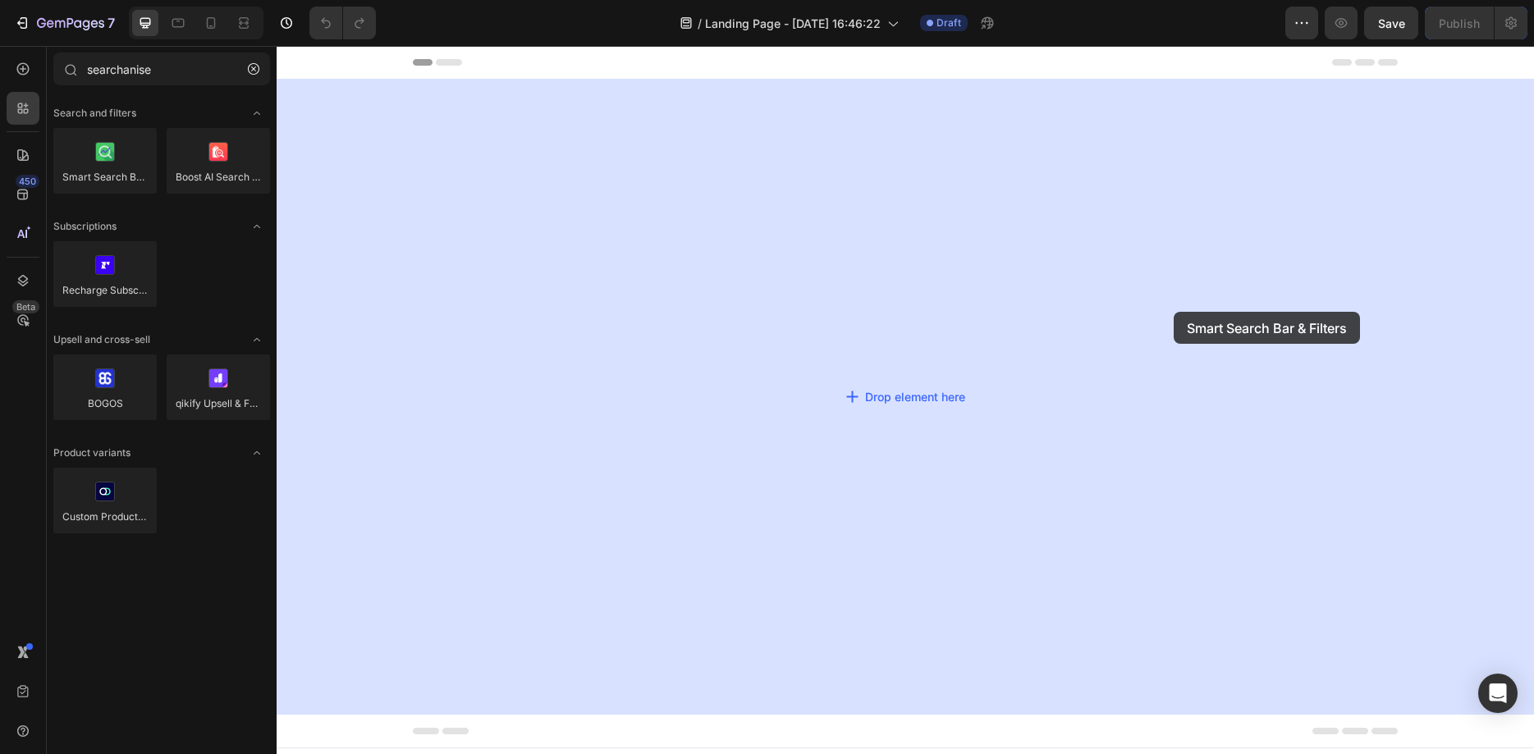
drag, startPoint x: 385, startPoint y: 211, endPoint x: 1174, endPoint y: 312, distance: 795.4
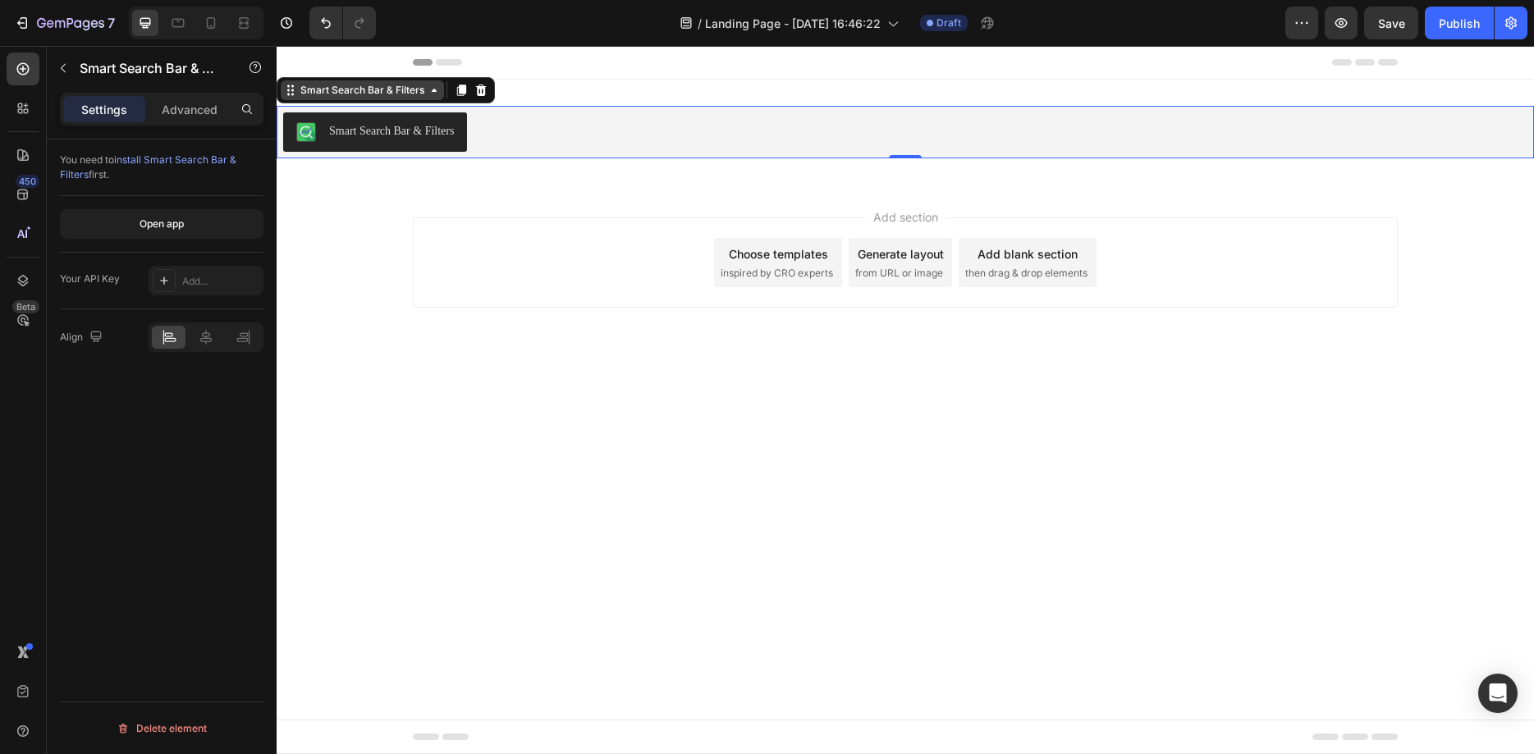
click at [374, 98] on div "Smart Search Bar & Filters" at bounding box center [362, 90] width 163 height 20
click at [460, 313] on div "Add section Choose templates inspired by CRO experts Generate layout from URL o…" at bounding box center [906, 286] width 1258 height 202
click at [424, 126] on div "Smart Search Bar & Filters" at bounding box center [391, 130] width 125 height 17
click at [419, 132] on div "Smart Search Bar & Filters" at bounding box center [391, 130] width 125 height 17
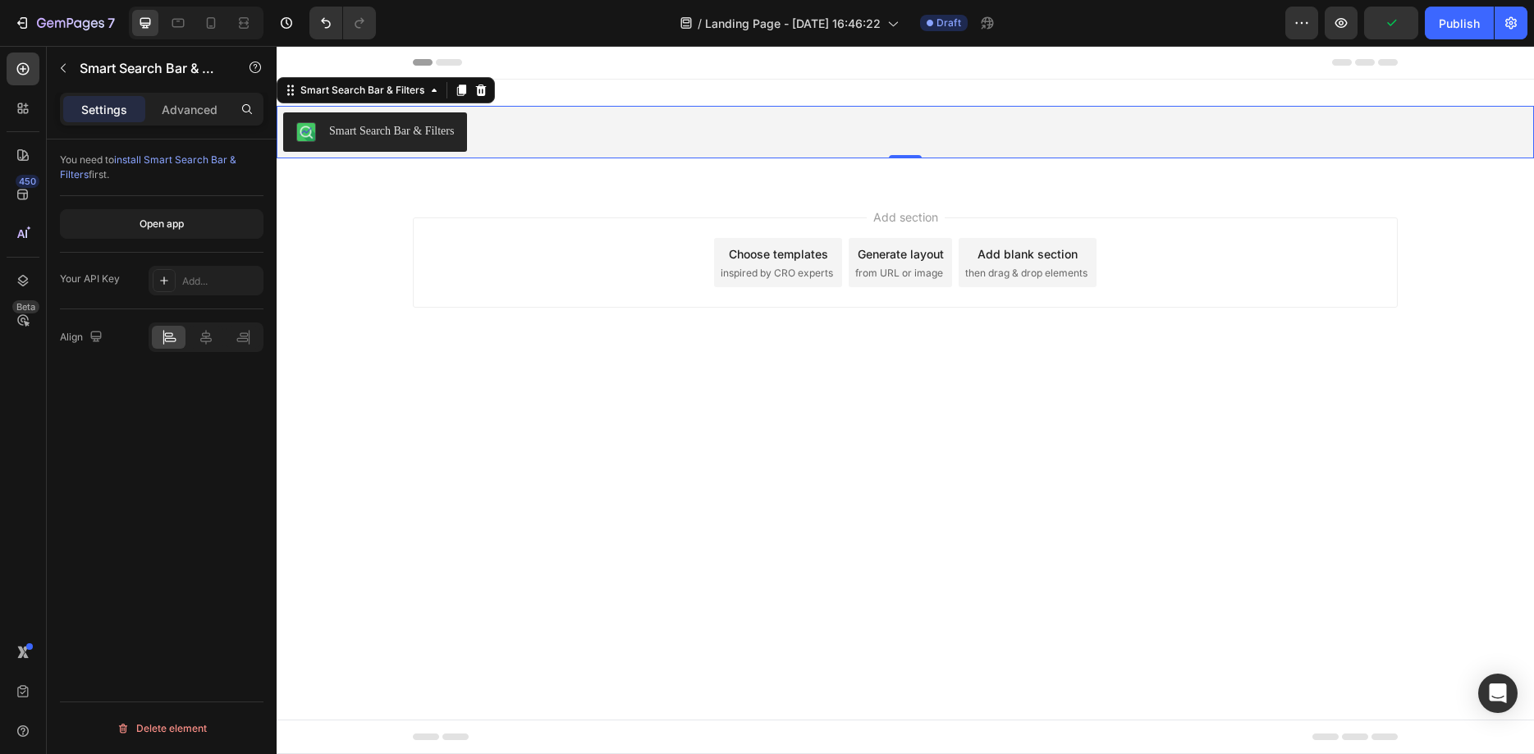
click at [792, 249] on div "Choose templates" at bounding box center [778, 253] width 99 height 17
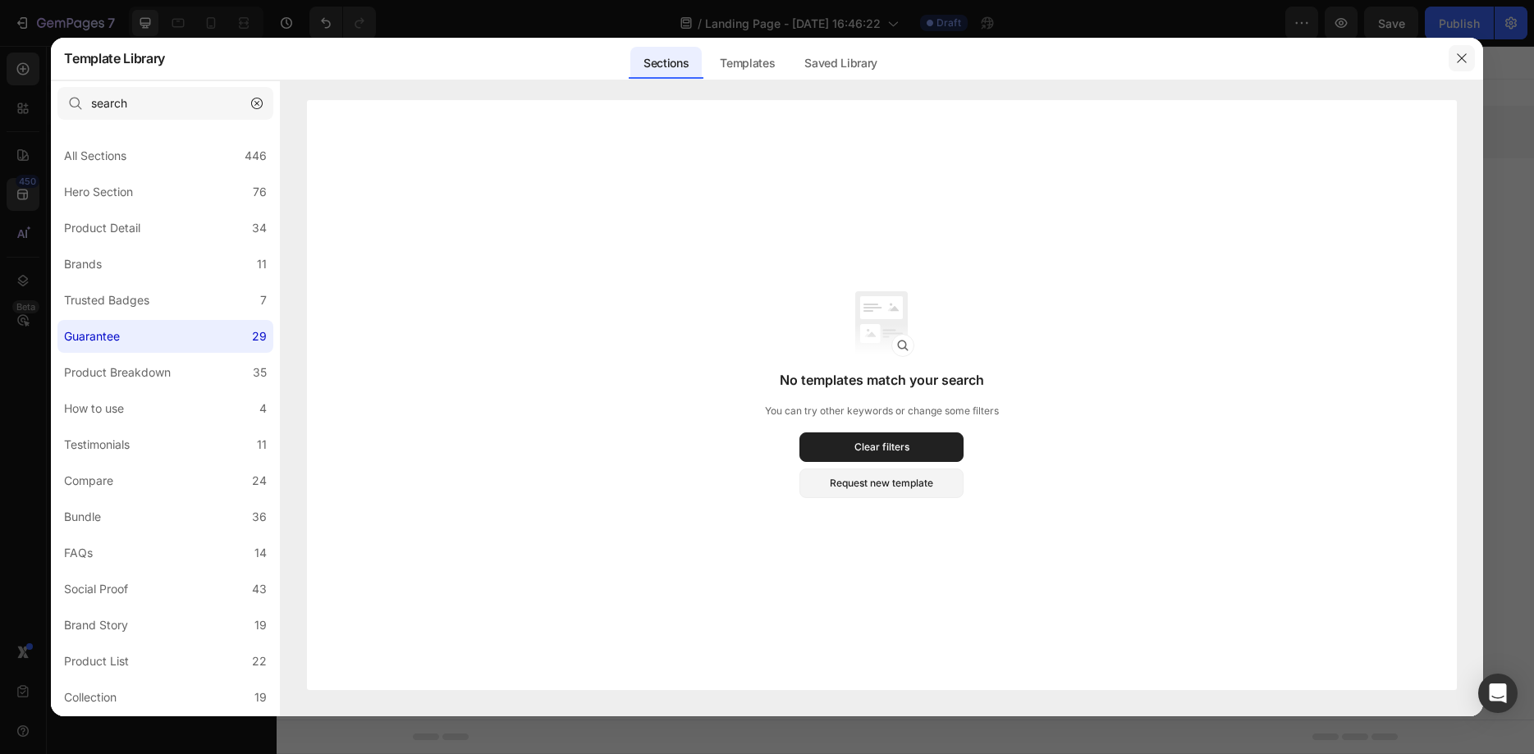
click at [1459, 53] on icon "button" at bounding box center [1462, 58] width 13 height 13
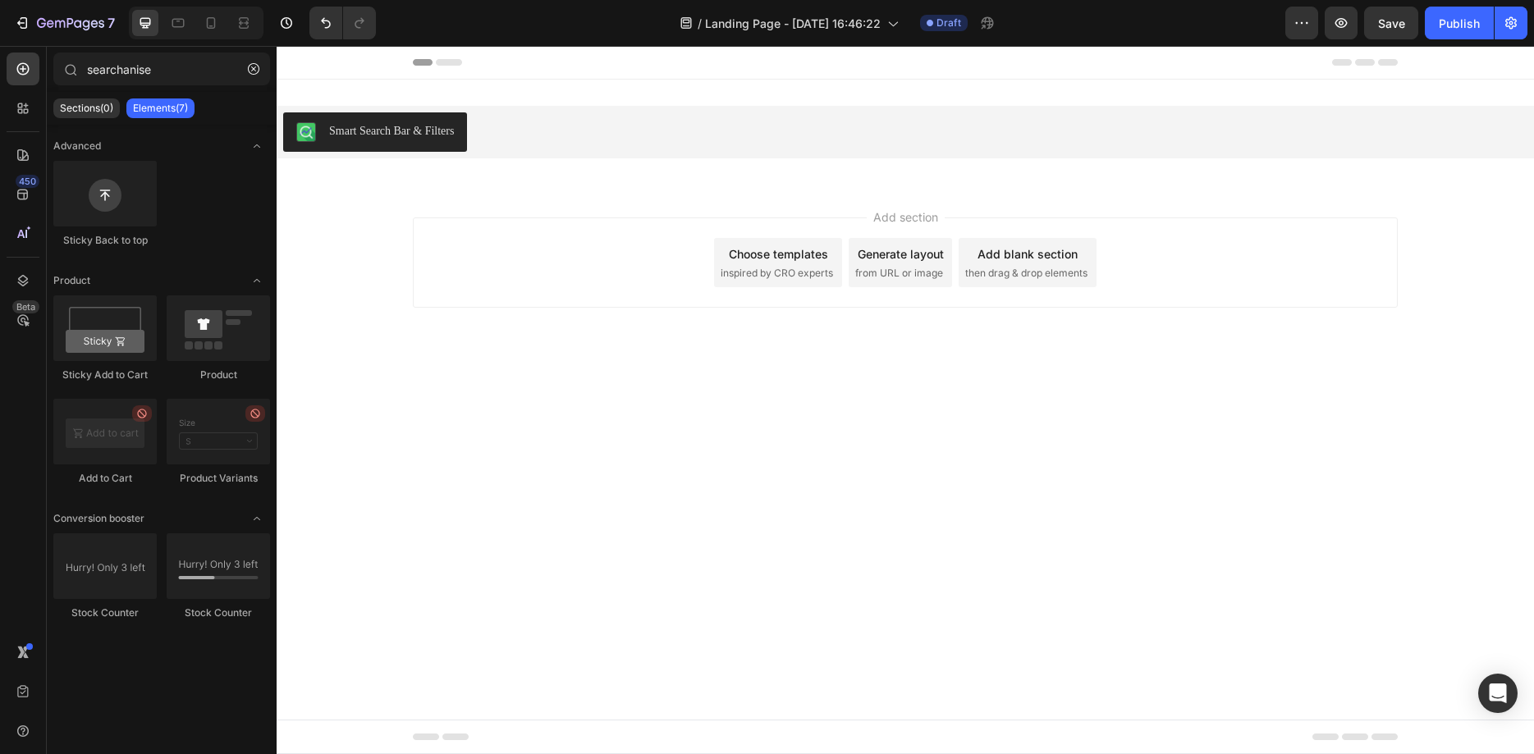
click at [147, 109] on p "Elements(7)" at bounding box center [160, 108] width 55 height 13
click at [545, 121] on div "Smart Search Bar & Filters" at bounding box center [905, 131] width 1245 height 39
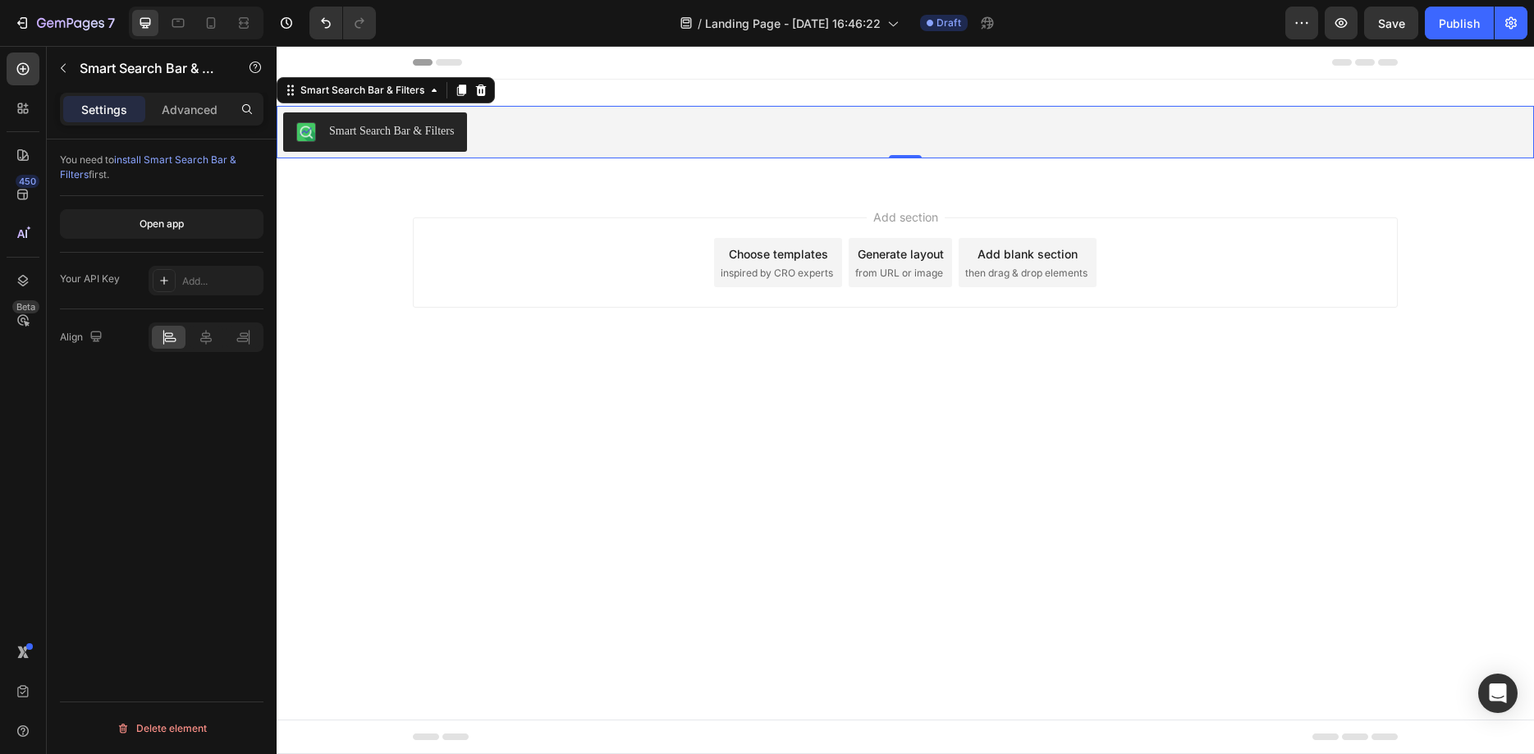
click at [438, 129] on div "Smart Search Bar & Filters" at bounding box center [391, 130] width 125 height 17
click at [406, 127] on div "Smart Search Bar & Filters" at bounding box center [391, 130] width 125 height 17
click at [85, 276] on div "Your API Key" at bounding box center [90, 279] width 60 height 15
click at [206, 273] on div "Add..." at bounding box center [206, 281] width 115 height 30
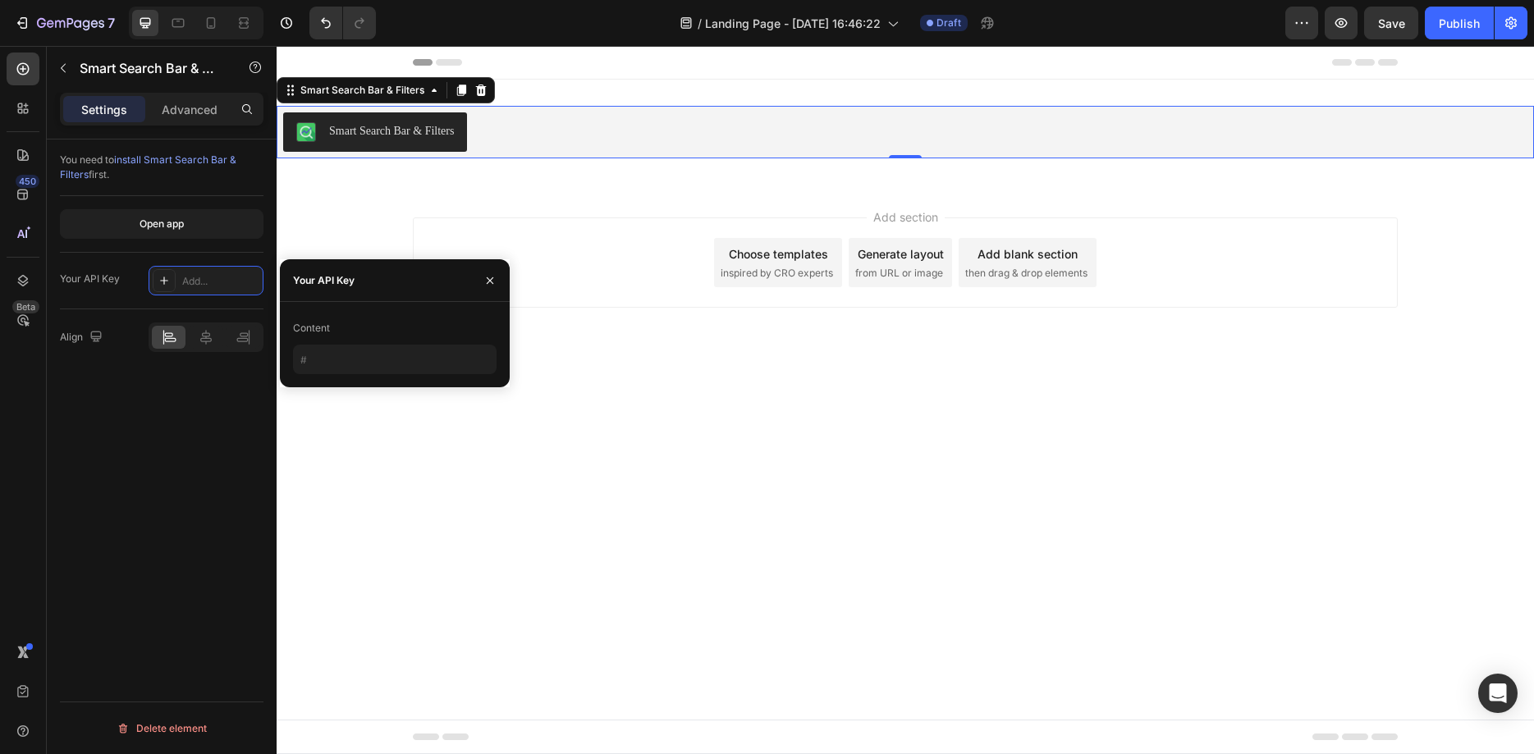
click at [322, 282] on div "Your API Key" at bounding box center [324, 280] width 62 height 15
click at [213, 277] on div "Add..." at bounding box center [220, 281] width 77 height 15
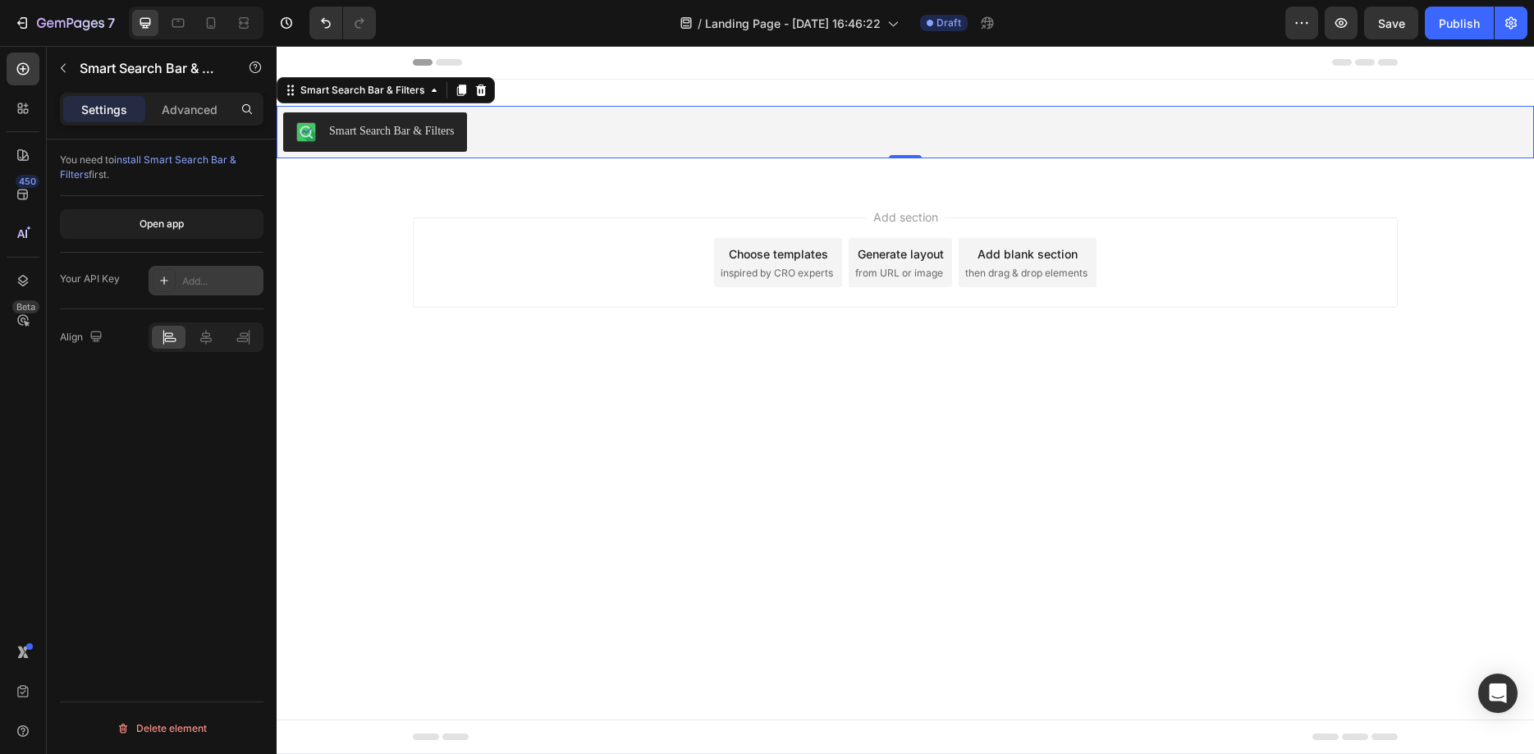
click at [197, 277] on div "Add..." at bounding box center [220, 281] width 77 height 15
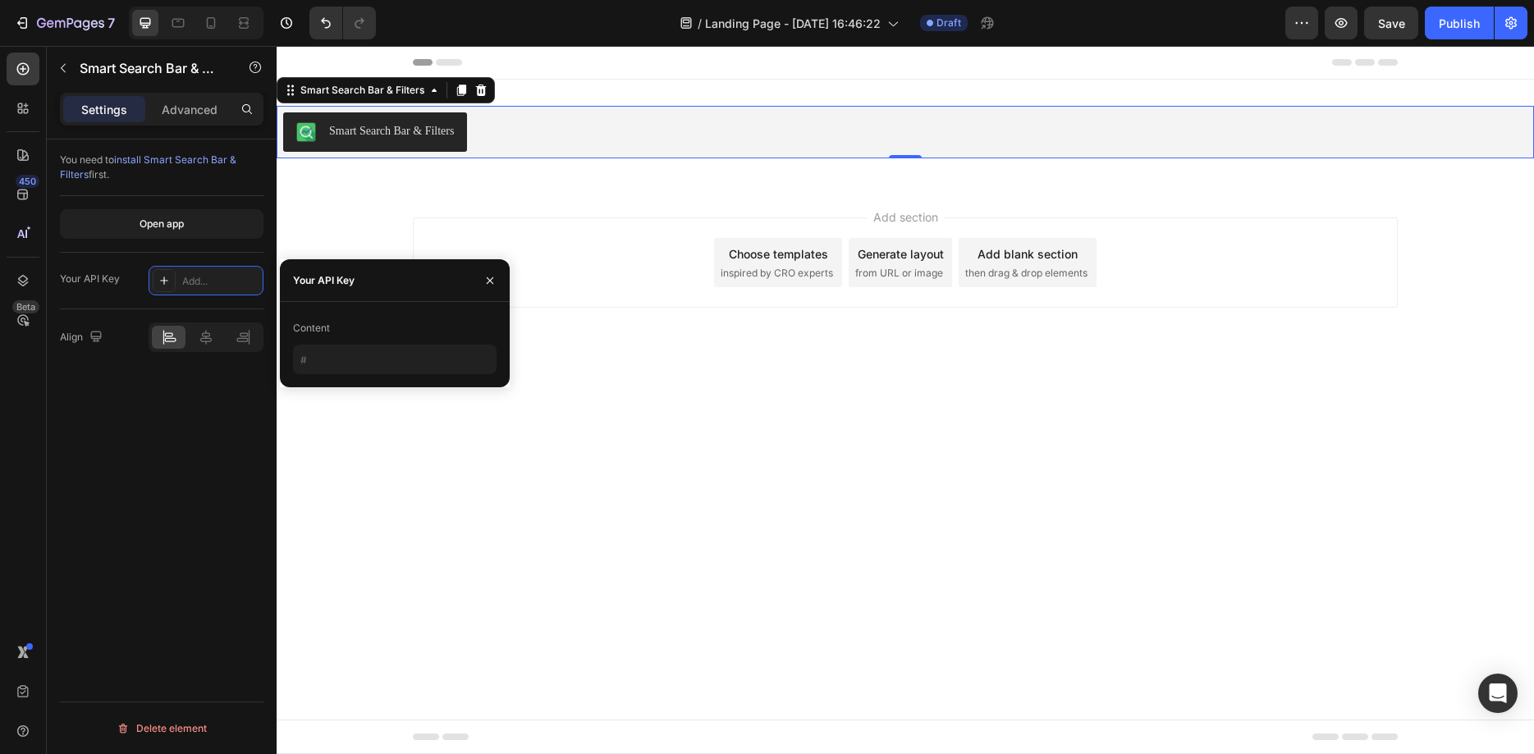
click at [328, 335] on div "Content" at bounding box center [311, 328] width 37 height 15
click at [328, 365] on input "text" at bounding box center [395, 360] width 204 height 30
paste input "rofrig"
drag, startPoint x: 361, startPoint y: 355, endPoint x: 255, endPoint y: 351, distance: 106.0
click at [293, 345] on input "rofrig" at bounding box center [395, 360] width 204 height 30
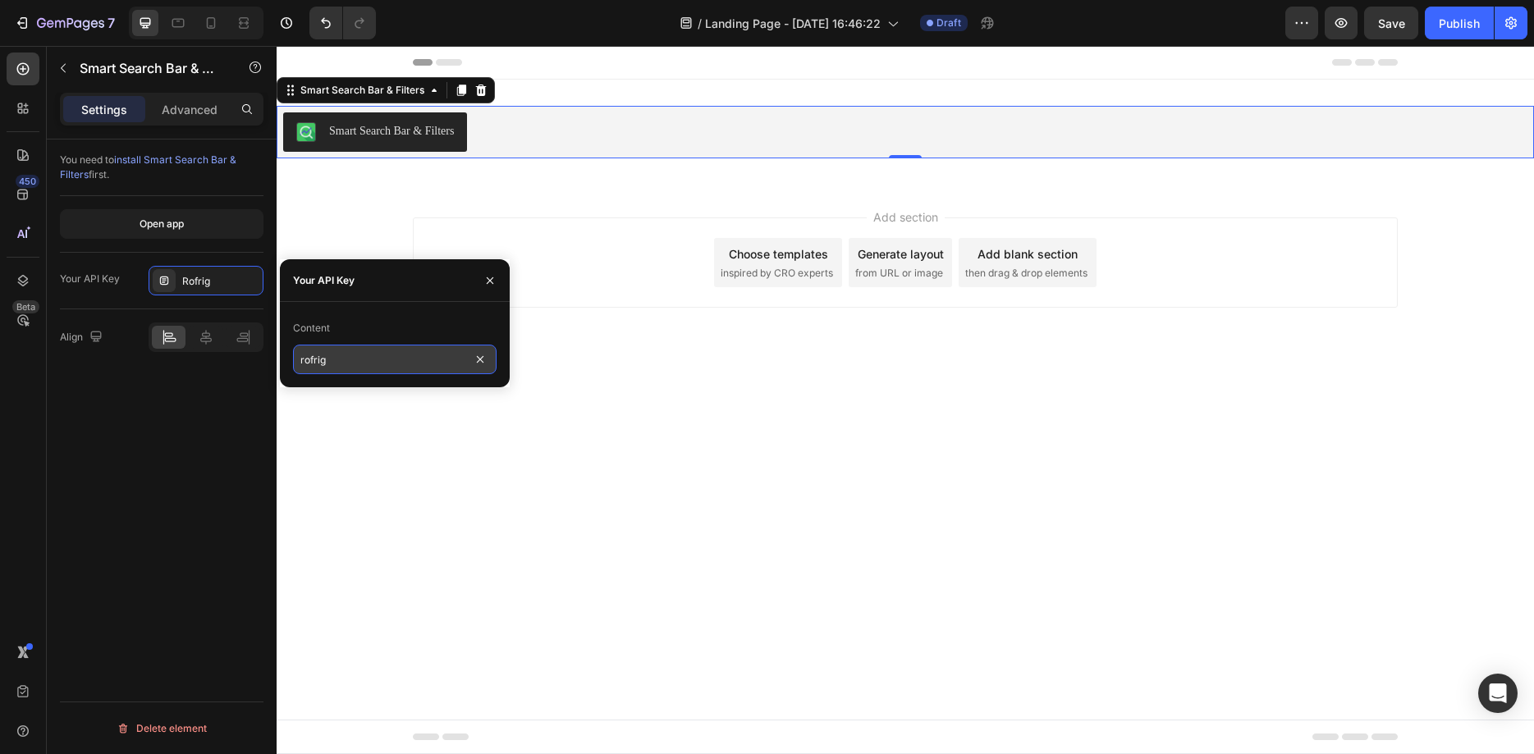
paste input "5Q7r9z0r2A"
type input "5Q7r9z0r2A"
click at [388, 304] on div "Content 5Q7r9z0r2A" at bounding box center [395, 344] width 230 height 85
drag, startPoint x: 158, startPoint y: 436, endPoint x: 170, endPoint y: 336, distance: 100.9
click at [159, 435] on div "You need to install Smart Search Bar & Filters first. Open app Your API Key 5Q7…" at bounding box center [162, 471] width 230 height 662
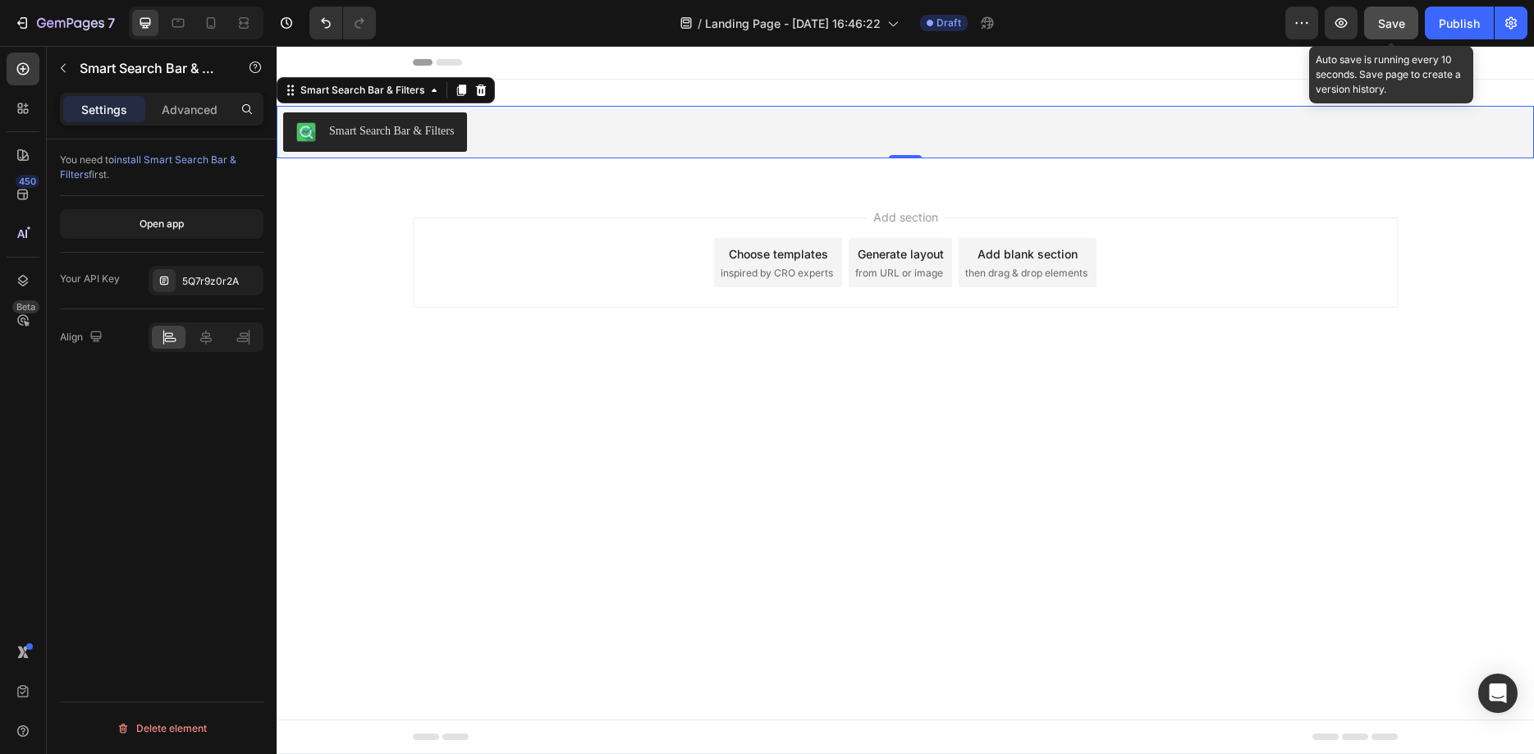
click at [1392, 24] on span "Save" at bounding box center [1391, 23] width 27 height 14
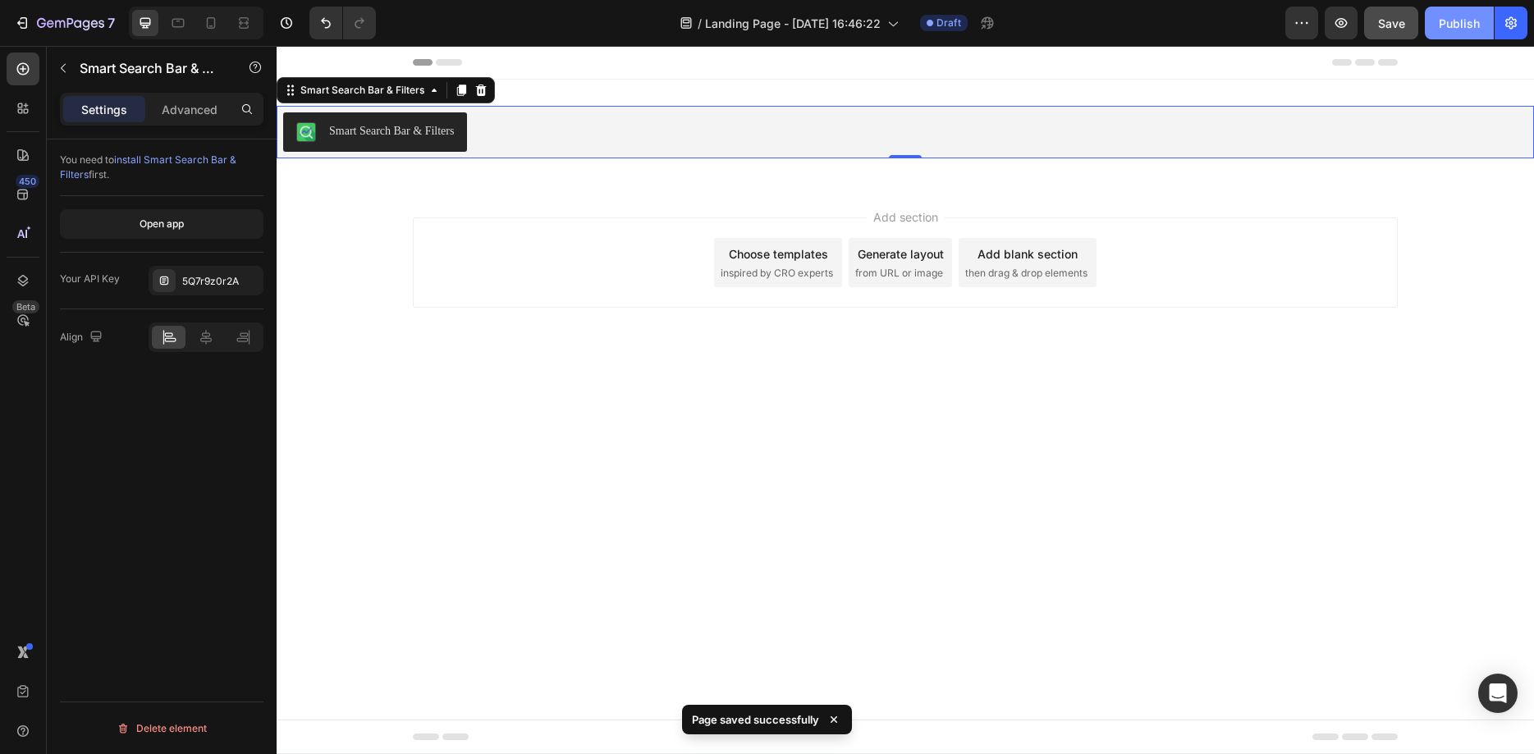
click at [1455, 24] on div "Publish" at bounding box center [1459, 23] width 41 height 17
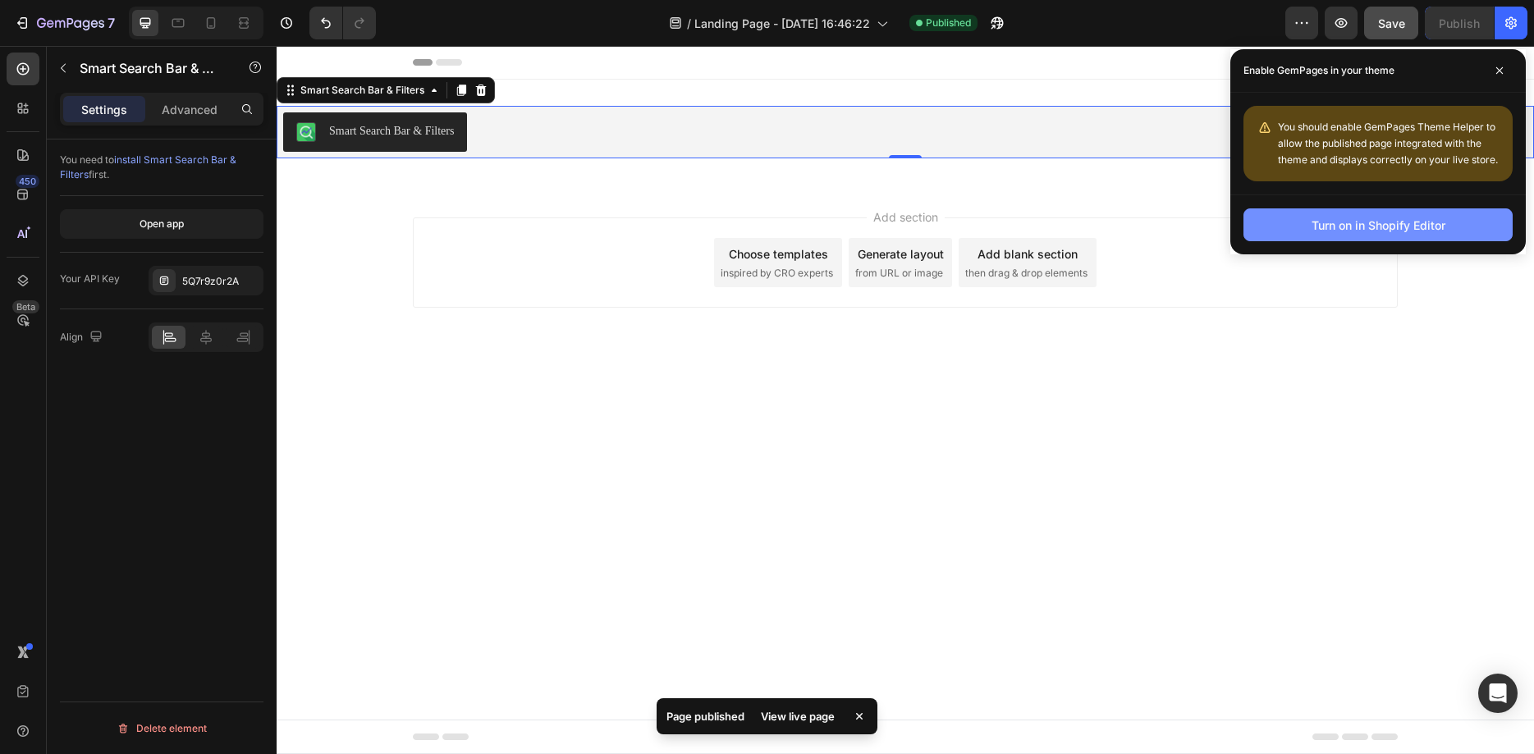
click at [1370, 229] on div "Turn on in Shopify Editor" at bounding box center [1379, 225] width 134 height 17
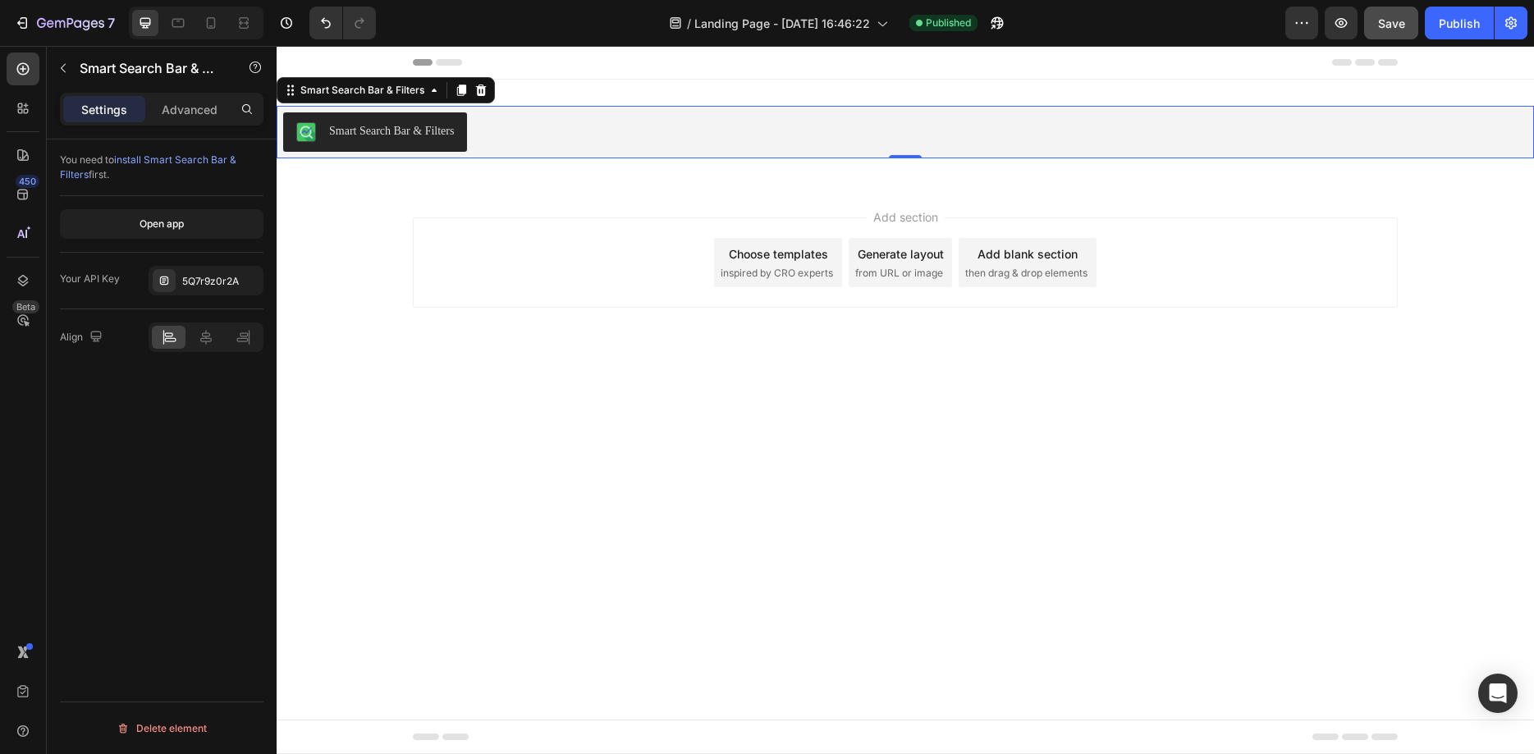
click at [396, 132] on div "Smart Search Bar & Filters" at bounding box center [391, 130] width 125 height 17
click at [462, 90] on icon at bounding box center [461, 90] width 9 height 11
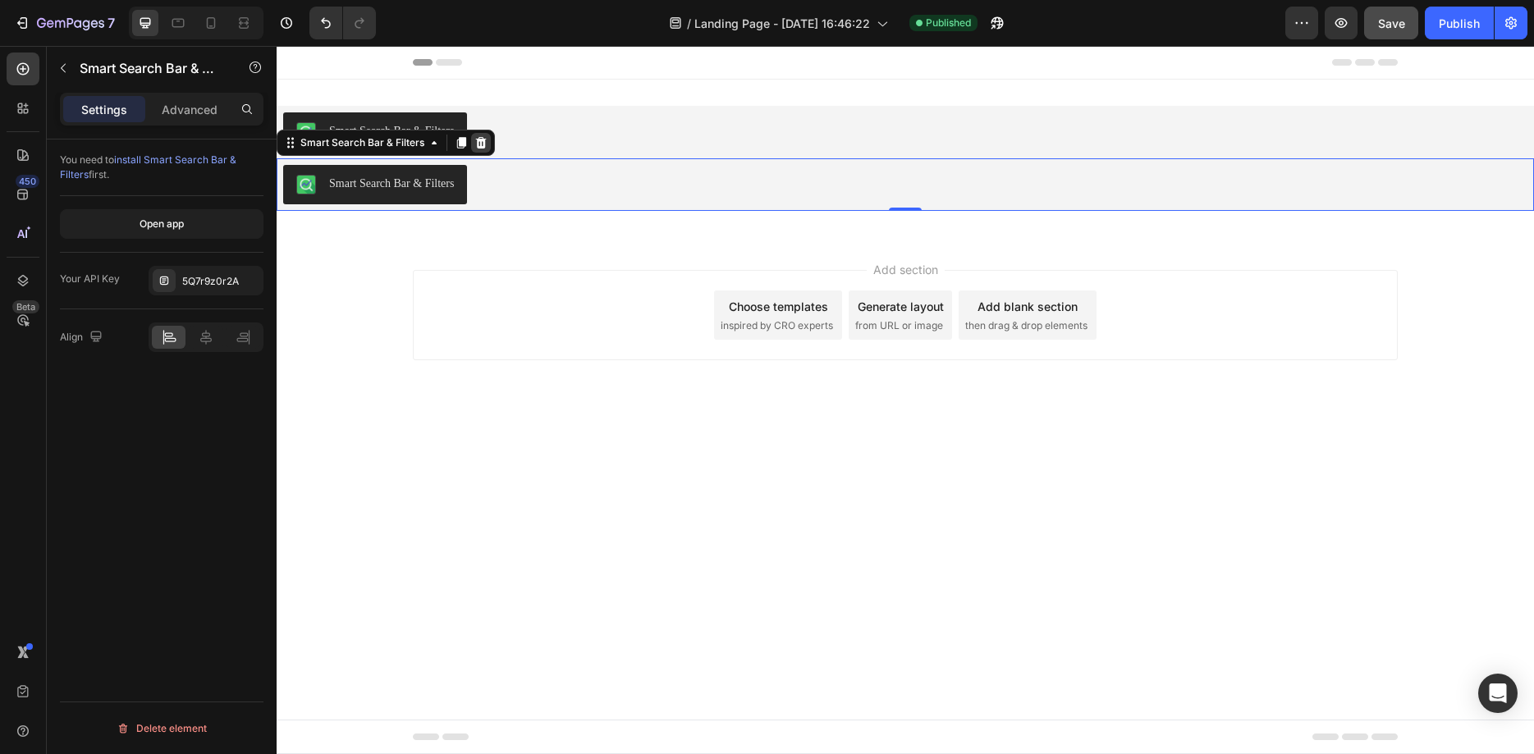
click at [479, 145] on icon at bounding box center [481, 142] width 11 height 11
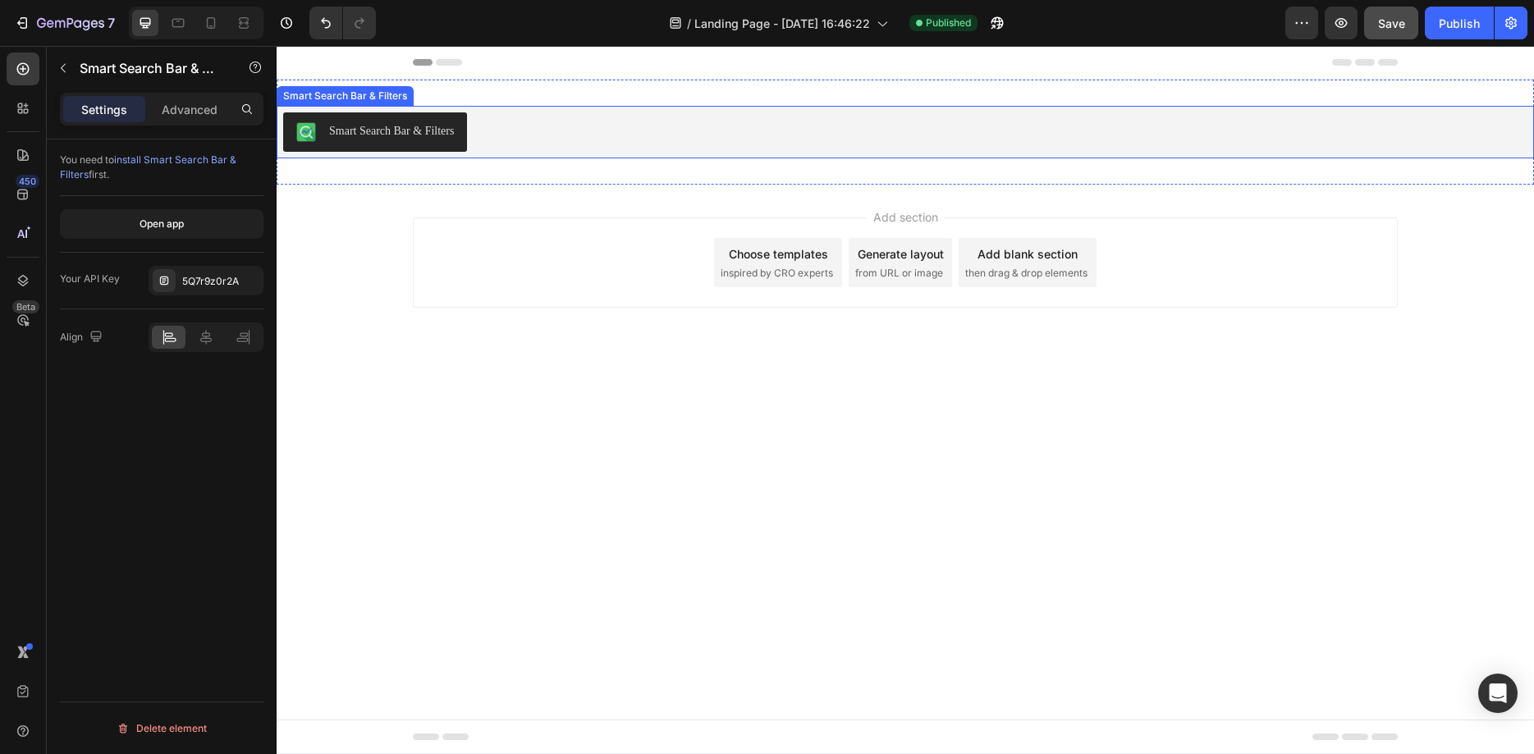
click at [325, 138] on div "Smart Search Bar & Filters" at bounding box center [375, 132] width 158 height 20
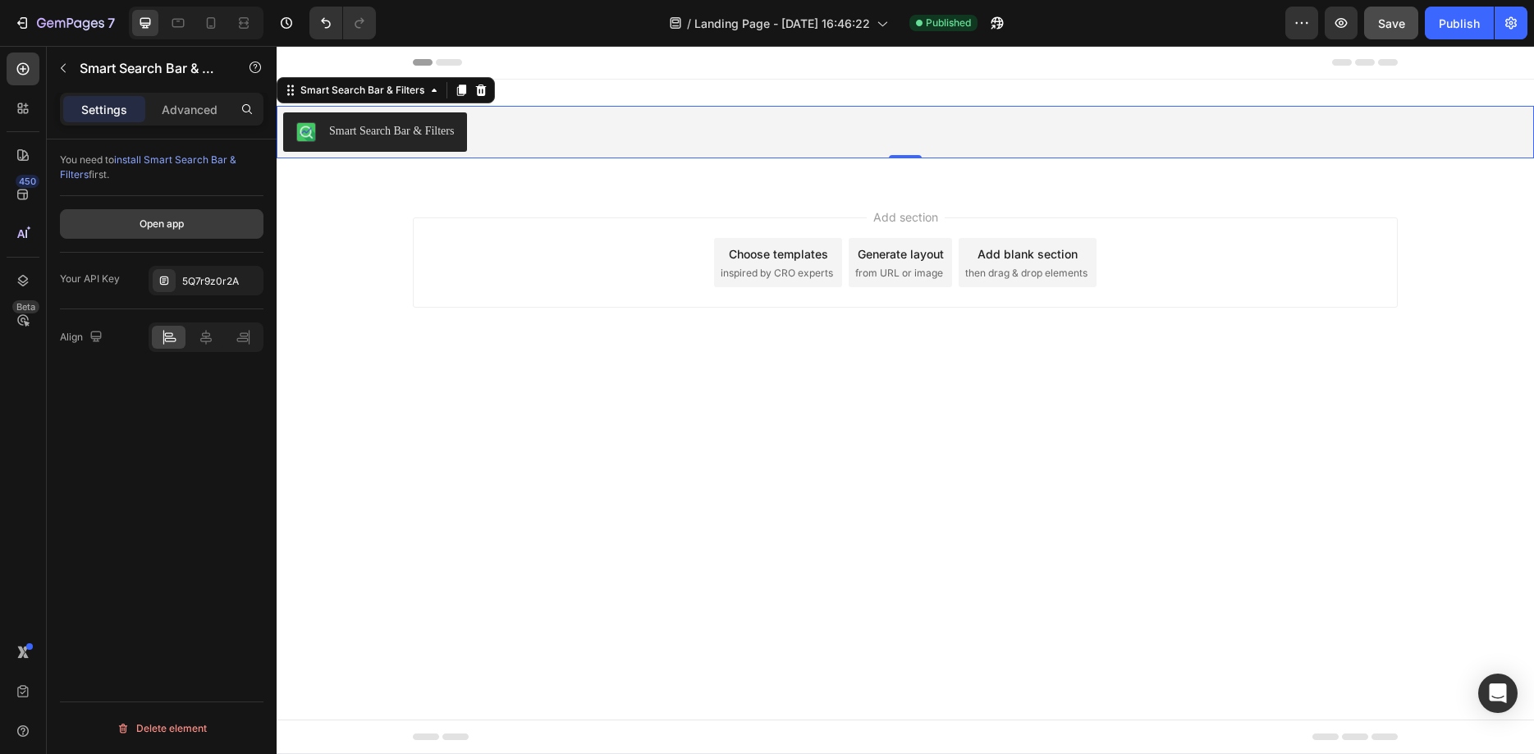
click at [177, 224] on div "Open app" at bounding box center [162, 224] width 44 height 15
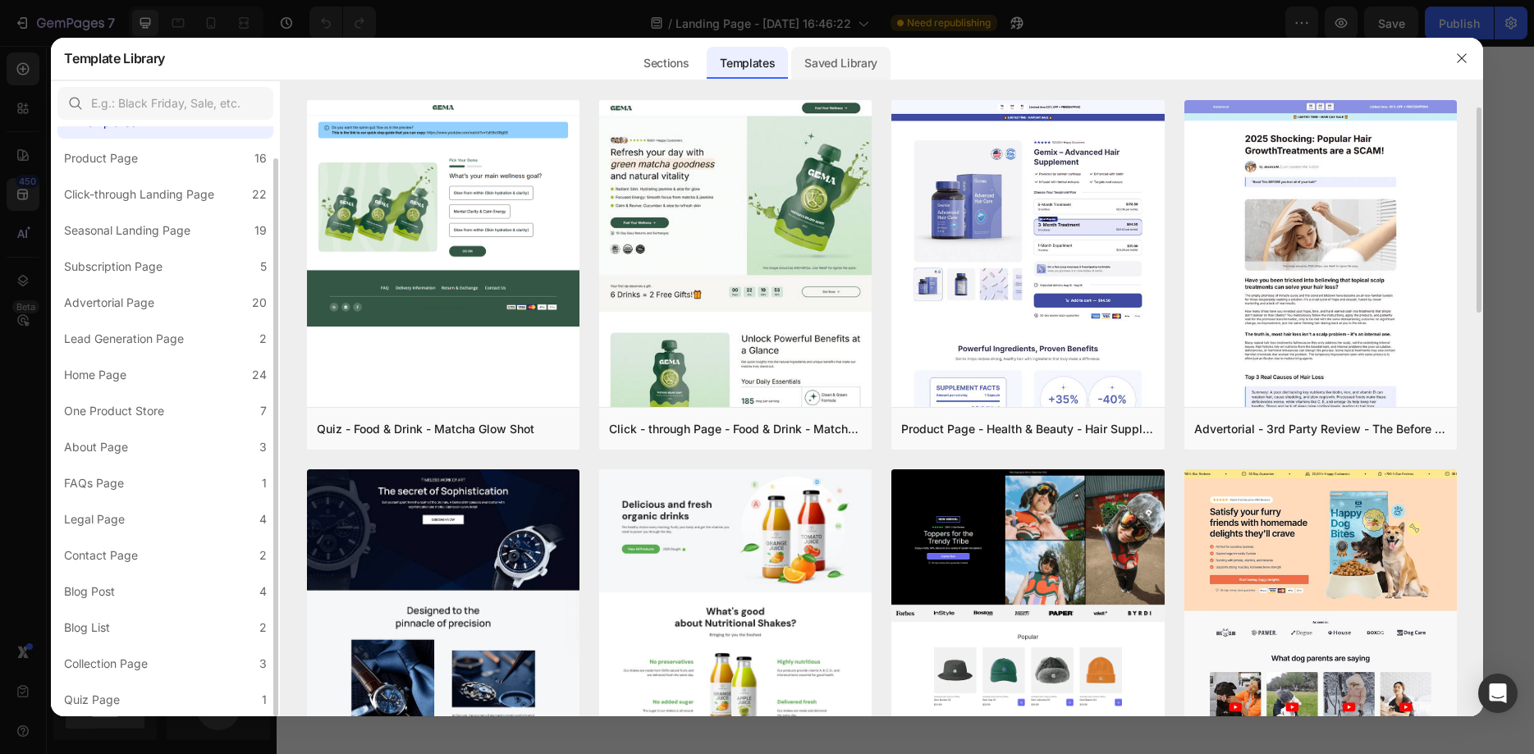
scroll to position [9, 0]
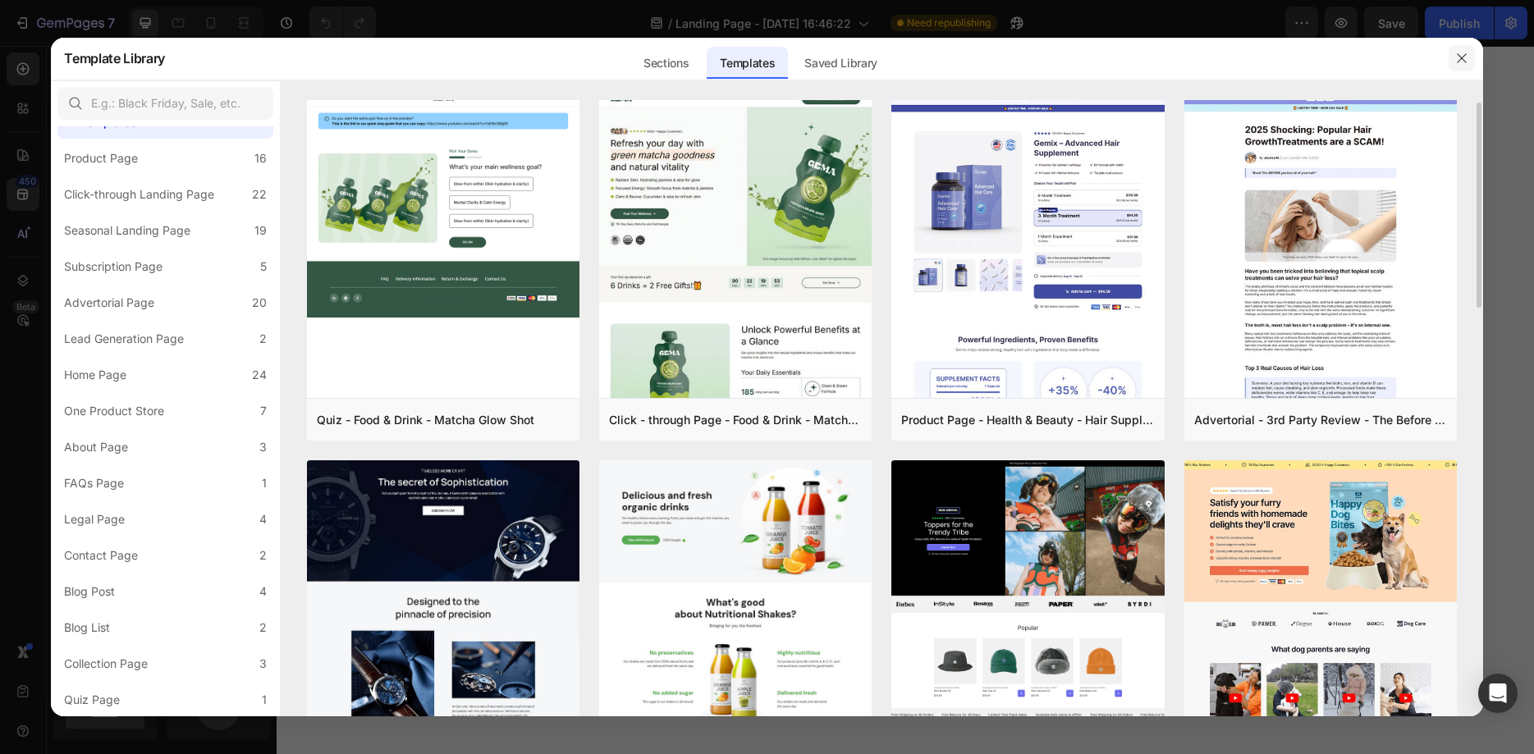
click at [1465, 62] on icon "button" at bounding box center [1462, 58] width 13 height 13
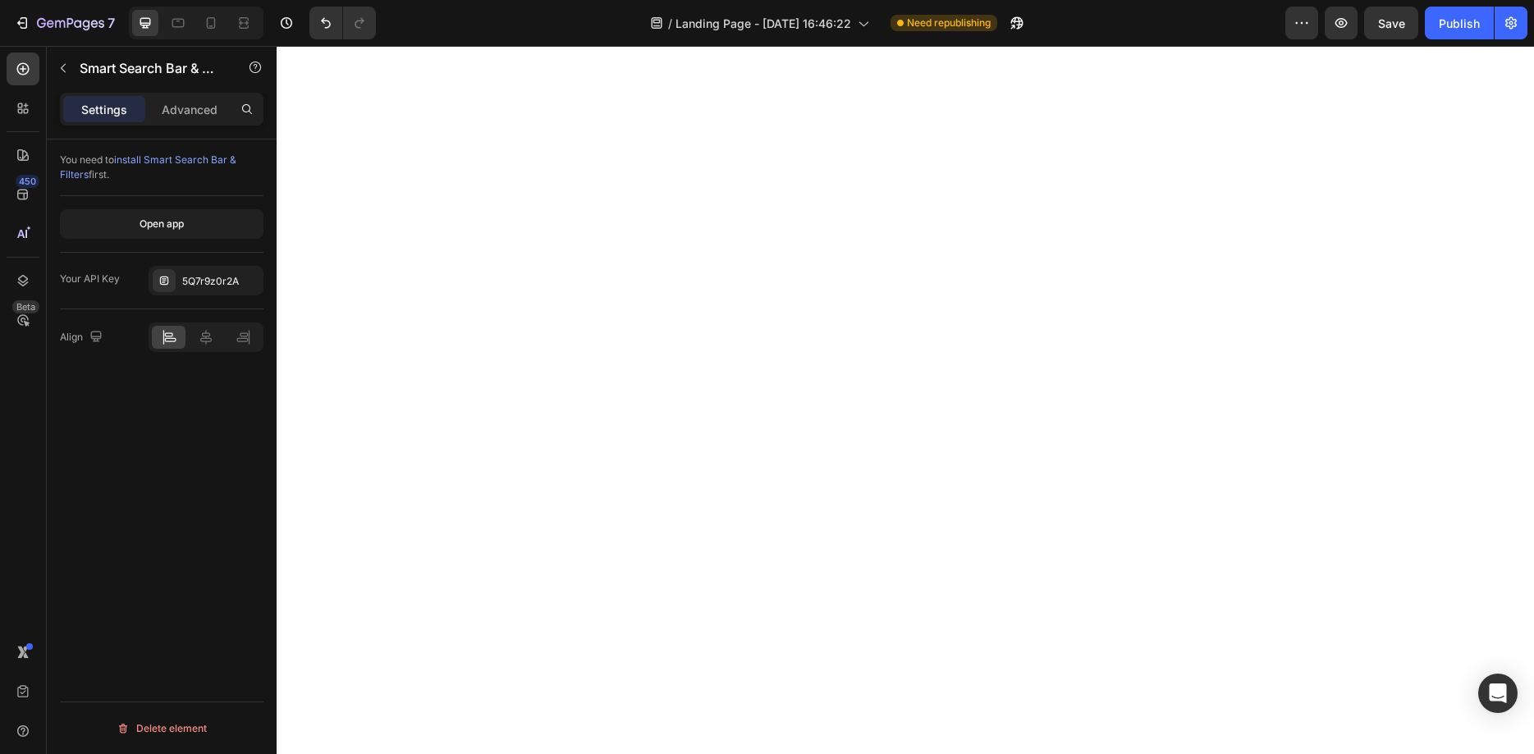
drag, startPoint x: 173, startPoint y: 227, endPoint x: 174, endPoint y: 171, distance: 55.8
click at [174, 171] on div "You need to install Smart Search Bar & Filters first. Open app Your API Key 5Q7…" at bounding box center [162, 253] width 204 height 226
click at [158, 165] on span "install Smart Search Bar & Filters" at bounding box center [148, 167] width 177 height 27
click at [220, 109] on div "Advanced" at bounding box center [190, 109] width 82 height 26
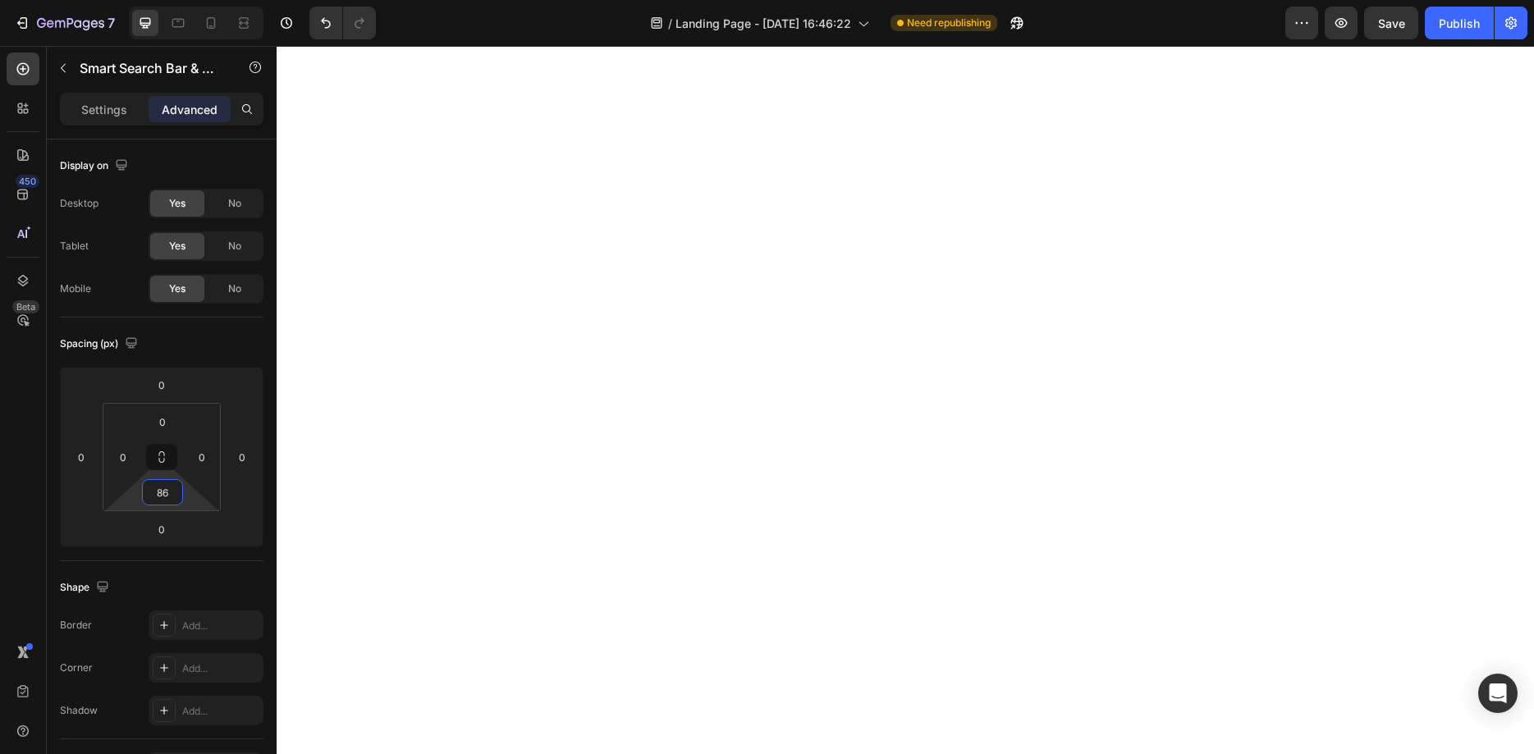
type input "88"
drag, startPoint x: 168, startPoint y: 477, endPoint x: 132, endPoint y: 441, distance: 51.1
click at [132, 0] on html "7 Version history / Landing Page - Aug 26, 16:46:22 Need republishing Preview S…" at bounding box center [767, 0] width 1534 height 0
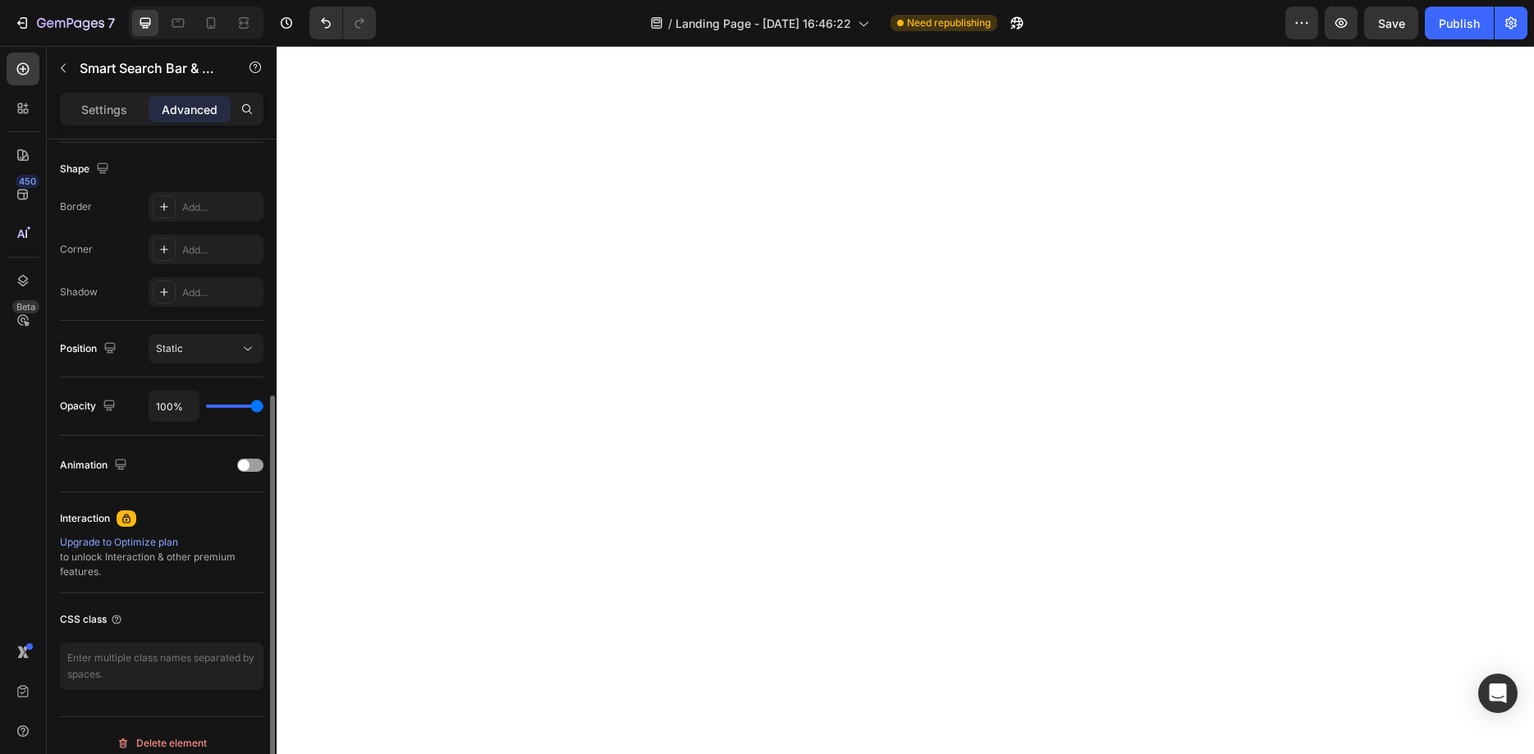
scroll to position [421, 0]
